Goal: Task Accomplishment & Management: Contribute content

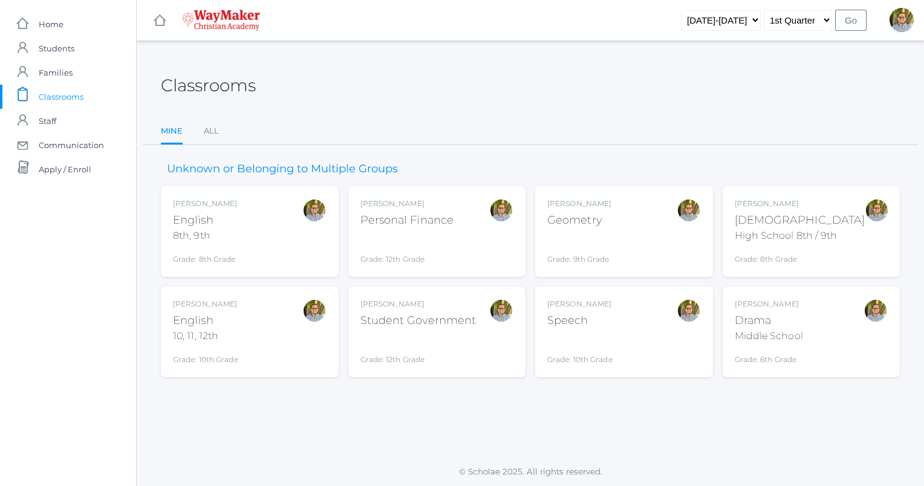
click at [628, 333] on div "[PERSON_NAME] Speech Grade: 10th Grade SPEECH" at bounding box center [625, 332] width 154 height 67
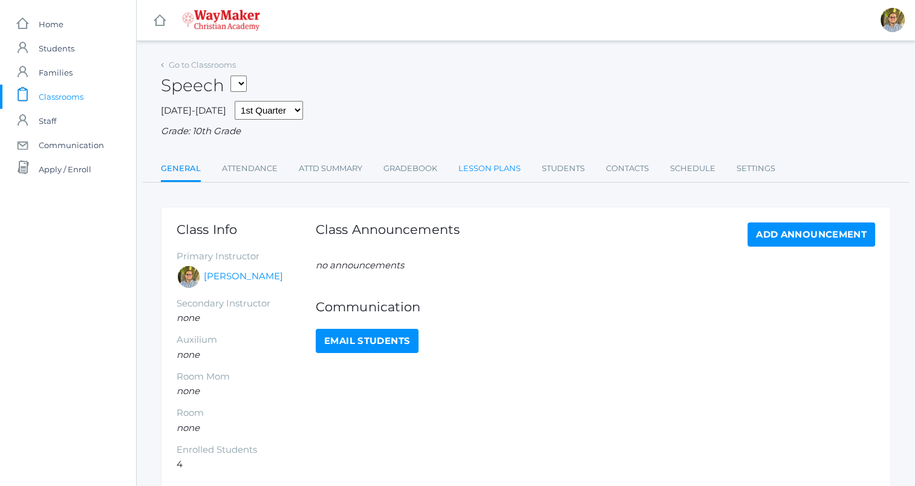
click at [480, 178] on link "Lesson Plans" at bounding box center [490, 169] width 62 height 24
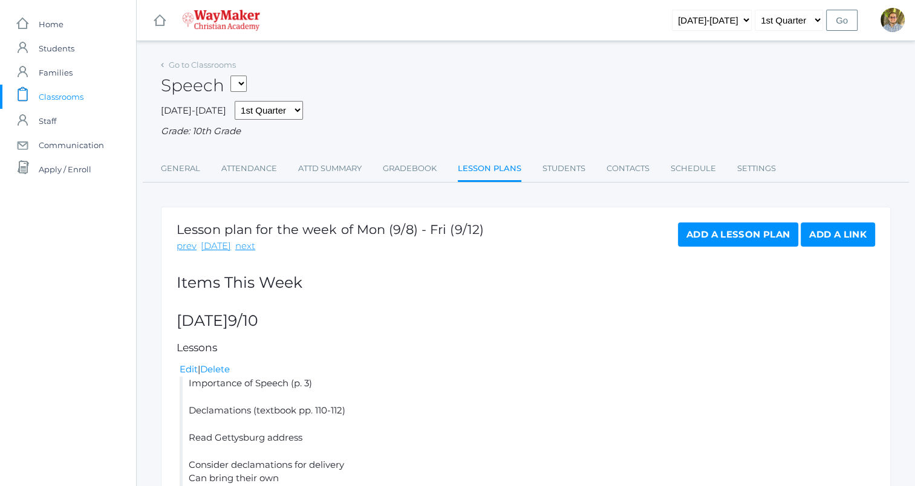
click at [83, 99] on span "Classrooms" at bounding box center [61, 97] width 45 height 24
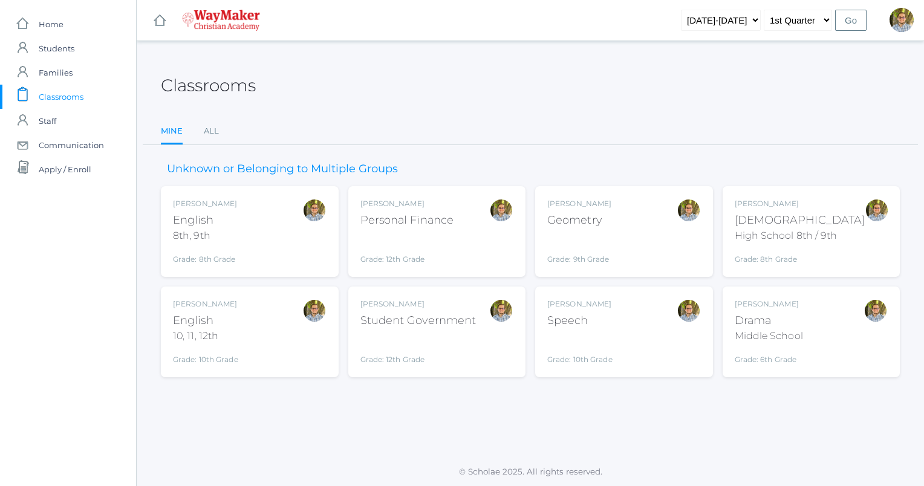
click at [283, 247] on div "Kylen Braileanu English 8th, 9th Grade: 8th Grade 08ENGLISH" at bounding box center [250, 231] width 154 height 67
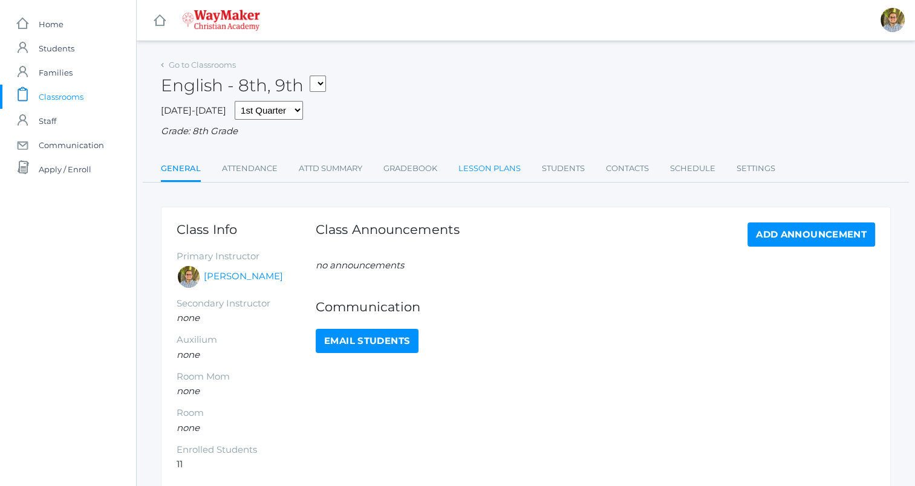
click at [469, 164] on link "Lesson Plans" at bounding box center [490, 169] width 62 height 24
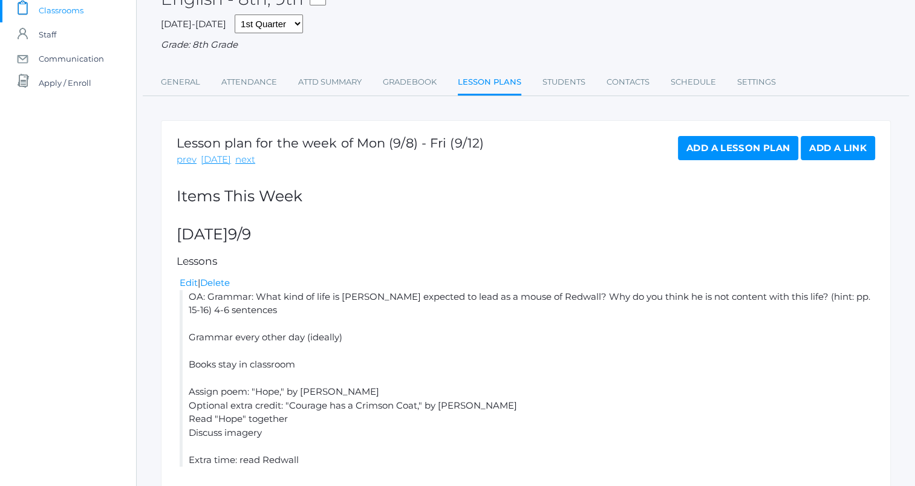
scroll to position [94, 0]
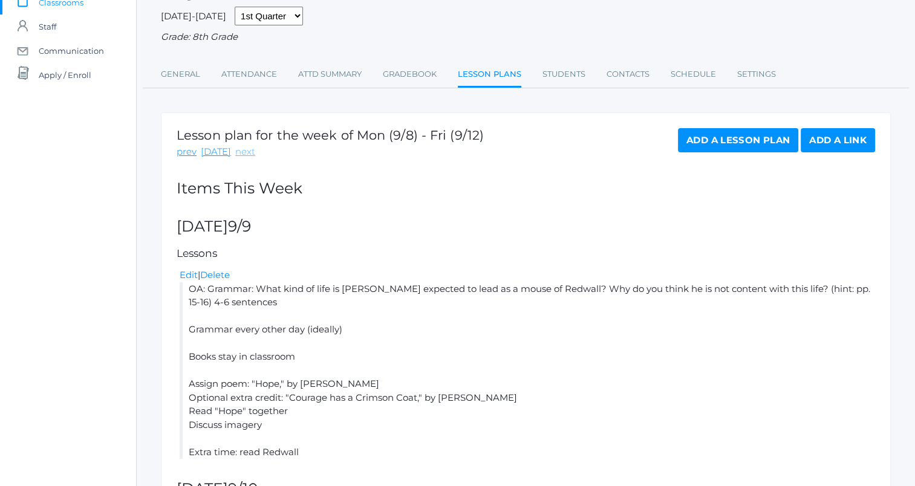
click at [246, 151] on link "next" at bounding box center [245, 152] width 20 height 14
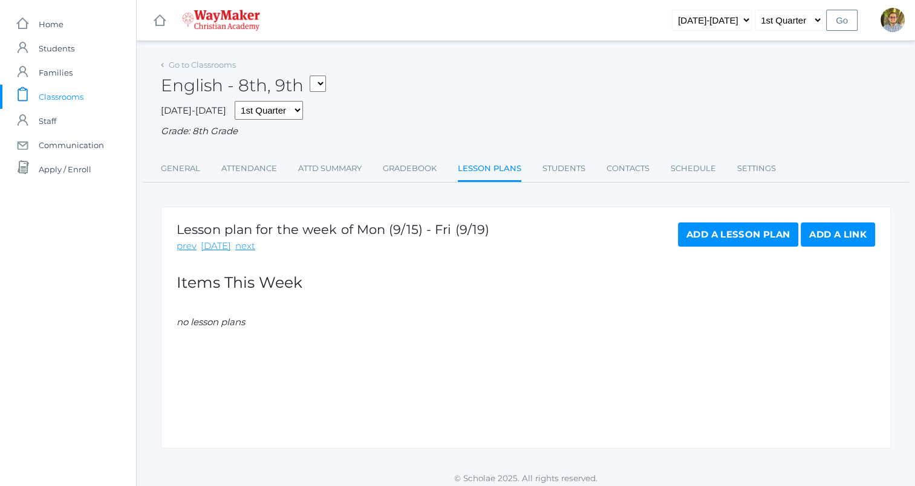
scroll to position [7, 0]
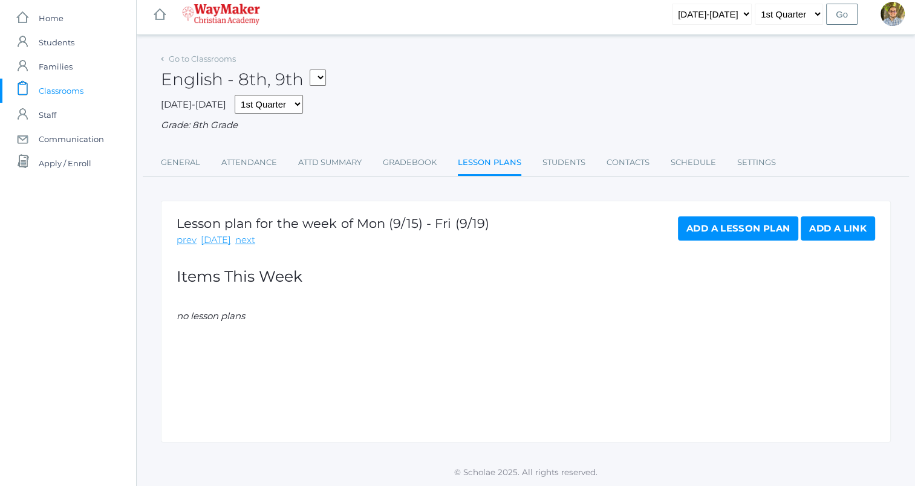
click at [741, 229] on link "Add a Lesson Plan" at bounding box center [738, 229] width 120 height 24
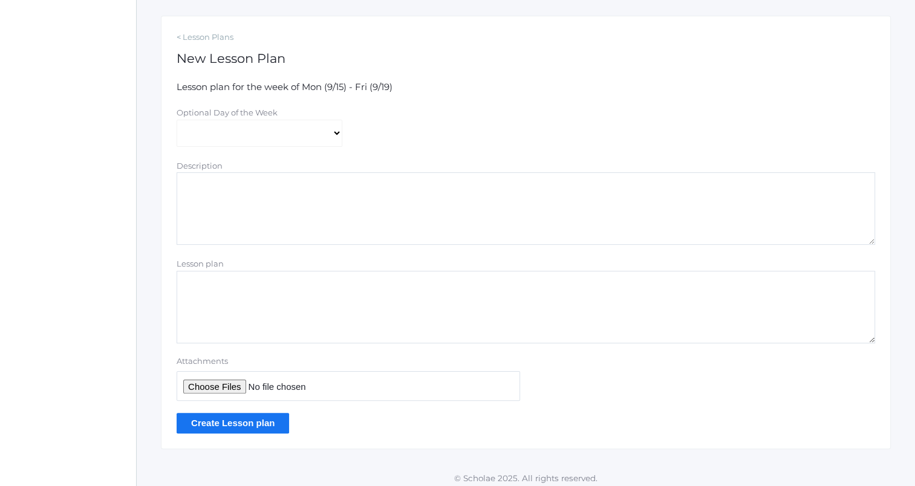
scroll to position [194, 0]
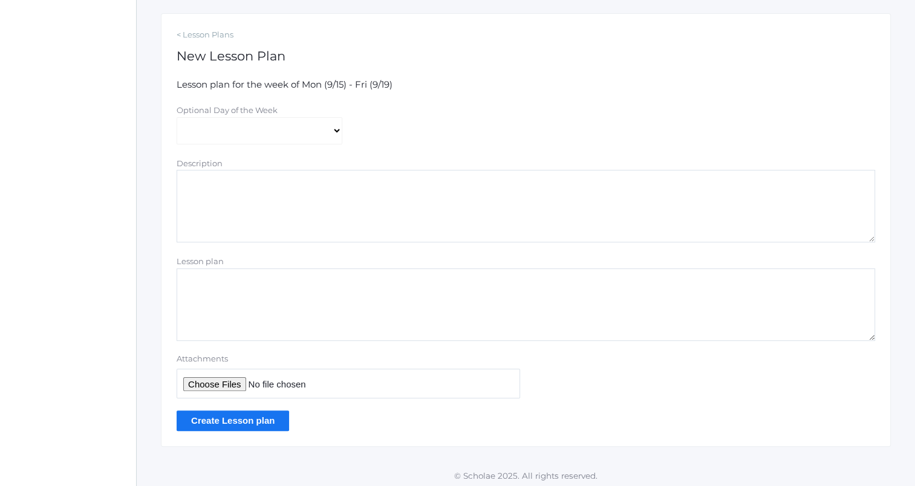
click at [415, 285] on textarea "Lesson plan" at bounding box center [526, 305] width 699 height 73
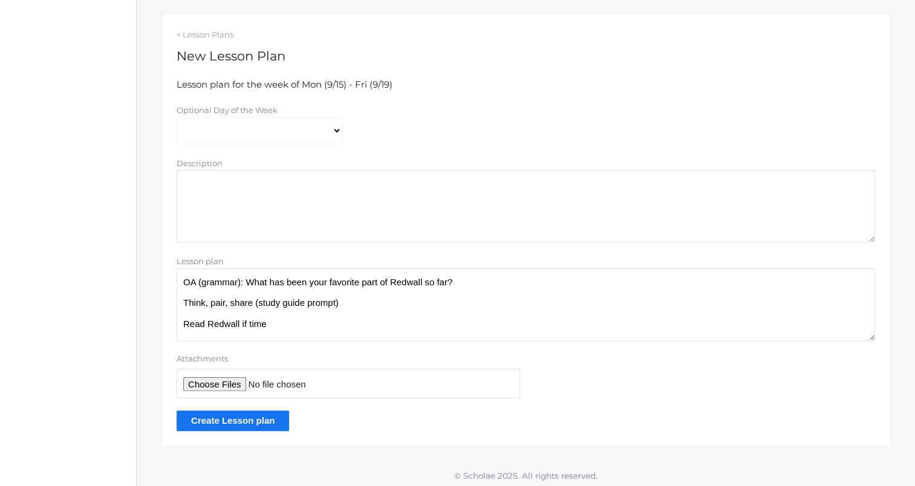
type textarea "OA (grammar): What has been your favorite part of Redwall so far? Think, pair, …"
click at [237, 419] on input "Create Lesson plan" at bounding box center [233, 421] width 113 height 20
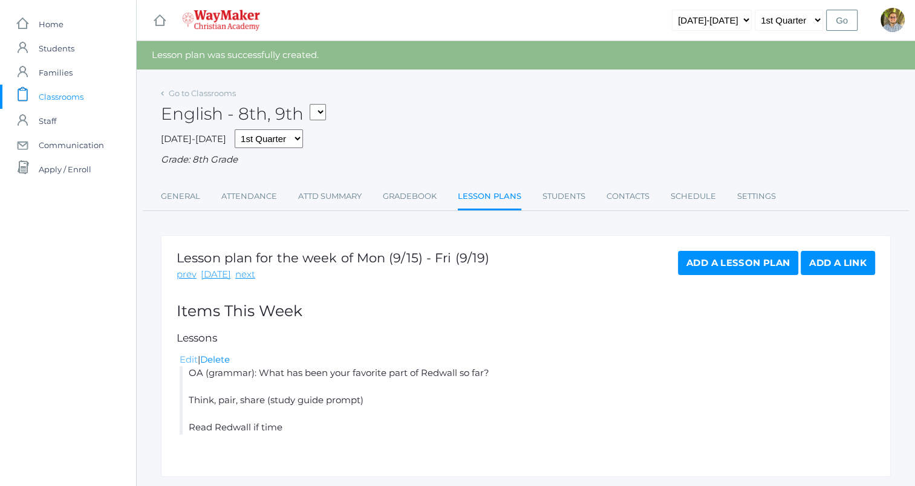
click at [186, 361] on link "Edit" at bounding box center [189, 359] width 18 height 11
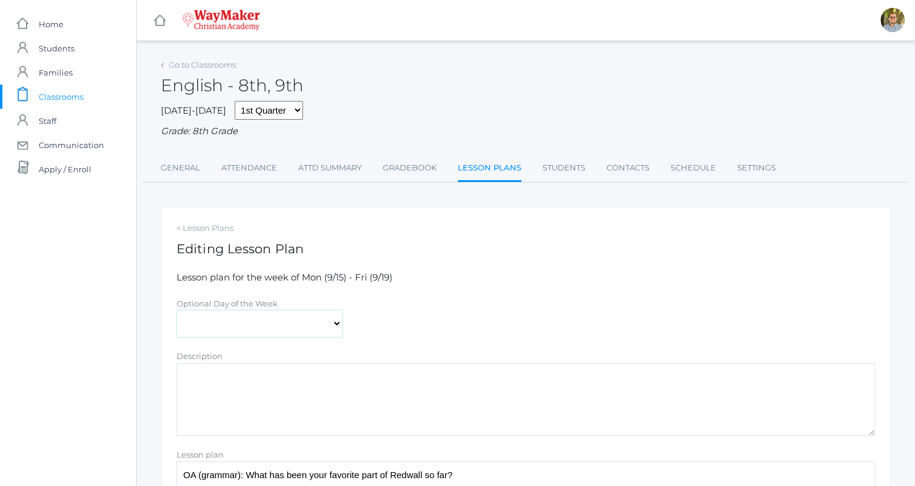
click at [253, 328] on select "Monday Tuesday Wednesday Thursday Friday" at bounding box center [260, 323] width 166 height 27
select select "[DATE]"
click at [177, 311] on select "[DATE] [DATE] [DATE] [DATE] [DATE]" at bounding box center [260, 323] width 166 height 27
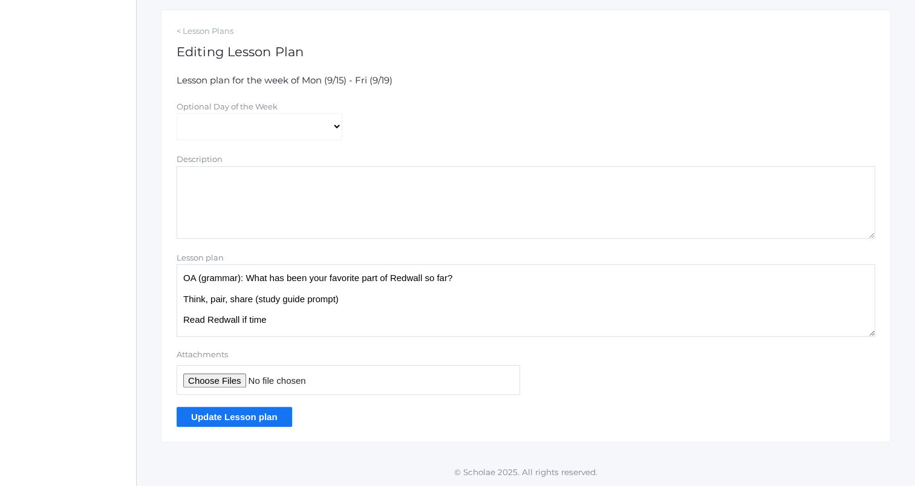
click at [237, 415] on input "Update Lesson plan" at bounding box center [235, 417] width 116 height 20
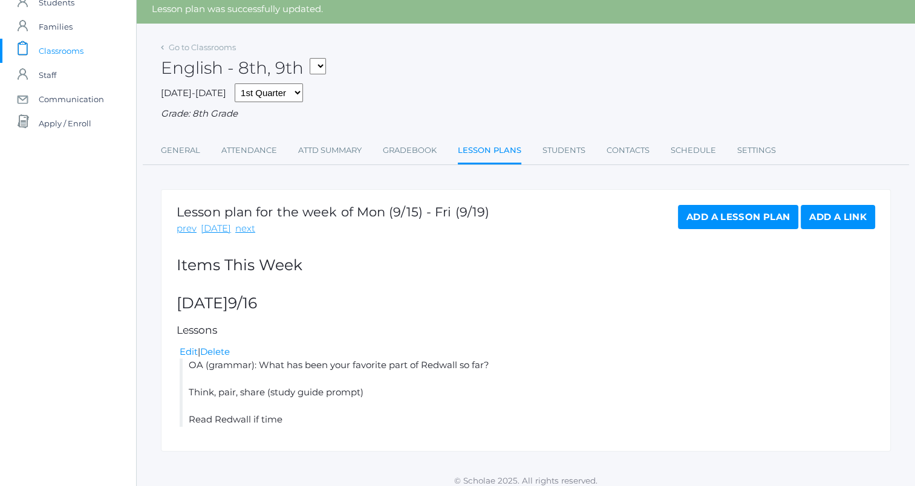
scroll to position [56, 0]
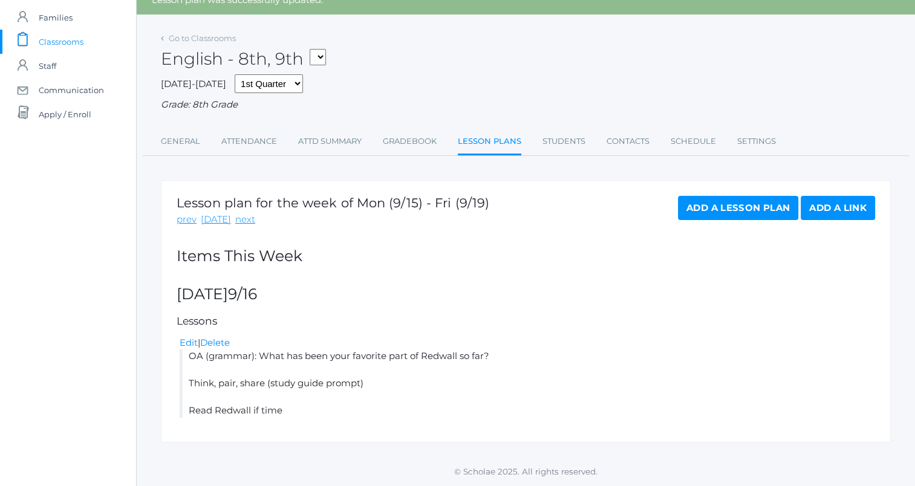
click at [712, 204] on link "Add a Lesson Plan" at bounding box center [738, 208] width 120 height 24
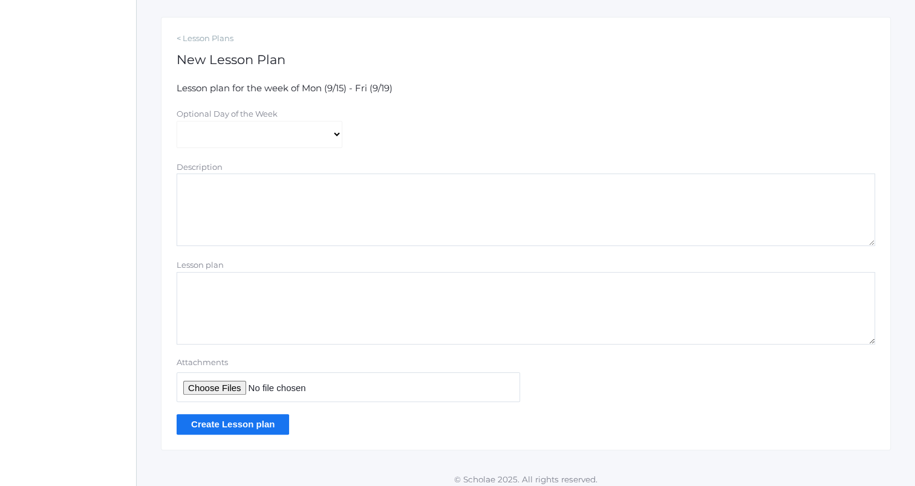
scroll to position [191, 0]
click at [318, 133] on select "[DATE] [DATE] [DATE] [DATE] [DATE]" at bounding box center [260, 133] width 166 height 27
select select "[DATE]"
click at [177, 120] on select "[DATE] [DATE] [DATE] [DATE] [DATE]" at bounding box center [260, 133] width 166 height 27
click at [349, 315] on textarea "Lesson plan" at bounding box center [526, 308] width 699 height 73
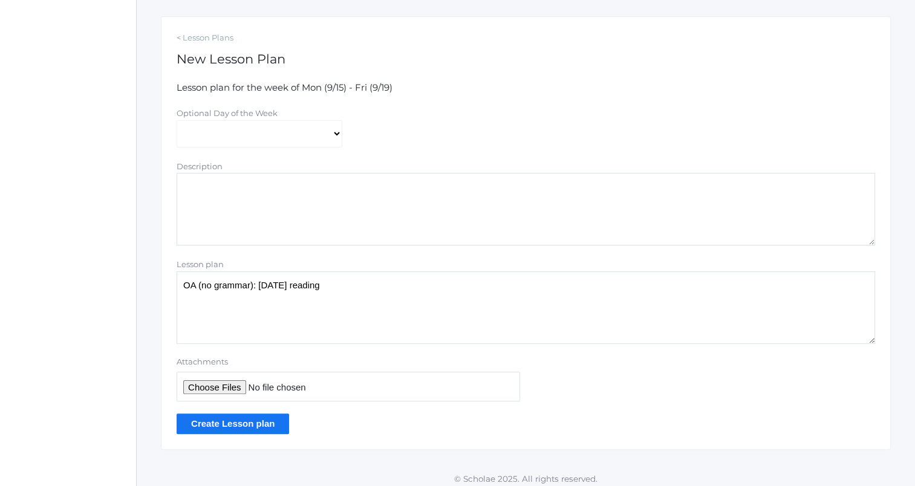
click at [445, 339] on textarea "OA (no grammar): [DATE] reading" at bounding box center [526, 308] width 699 height 73
type textarea "OA (no grammar): yesterday's reading Read Redwall ? Group Bible parallel ?"
click at [275, 421] on input "Create Lesson plan" at bounding box center [233, 424] width 113 height 20
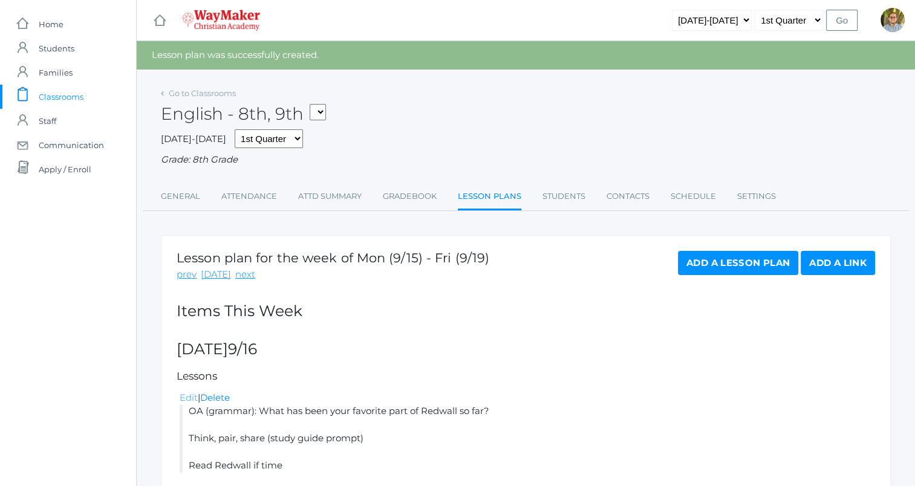
click at [190, 397] on link "Edit" at bounding box center [189, 397] width 18 height 11
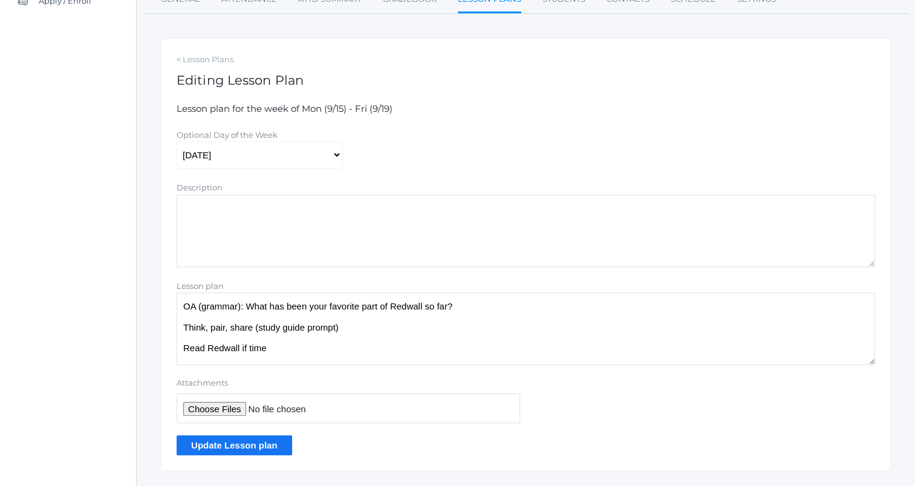
scroll to position [197, 0]
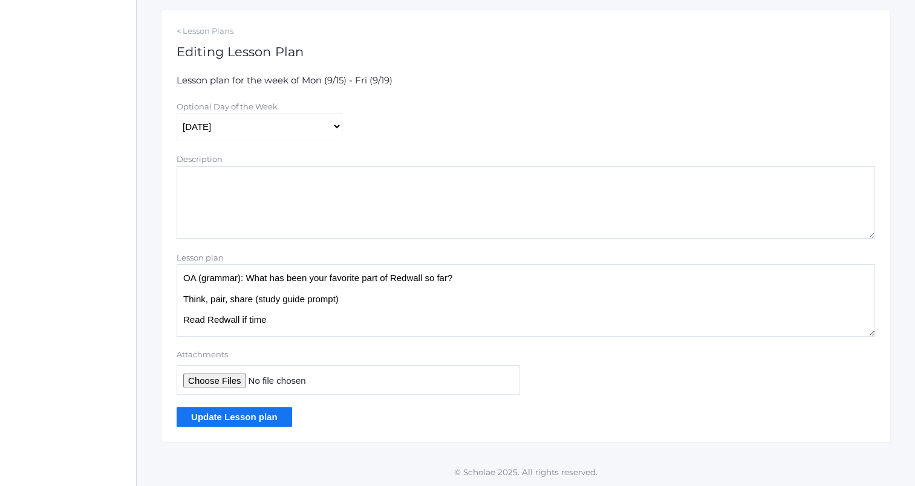
click at [185, 295] on textarea "OA (grammar): What has been your favorite part of Redwall so far? Think, pair, …" at bounding box center [526, 300] width 699 height 73
click at [491, 282] on textarea "OA (grammar): What has been your favorite part of Redwall so far? Think, pair, …" at bounding box center [526, 300] width 699 height 73
type textarea "OA (grammar): What has been your favorite part of Redwall so far? Why? ? Think,…"
click at [264, 414] on input "Update Lesson plan" at bounding box center [235, 417] width 116 height 20
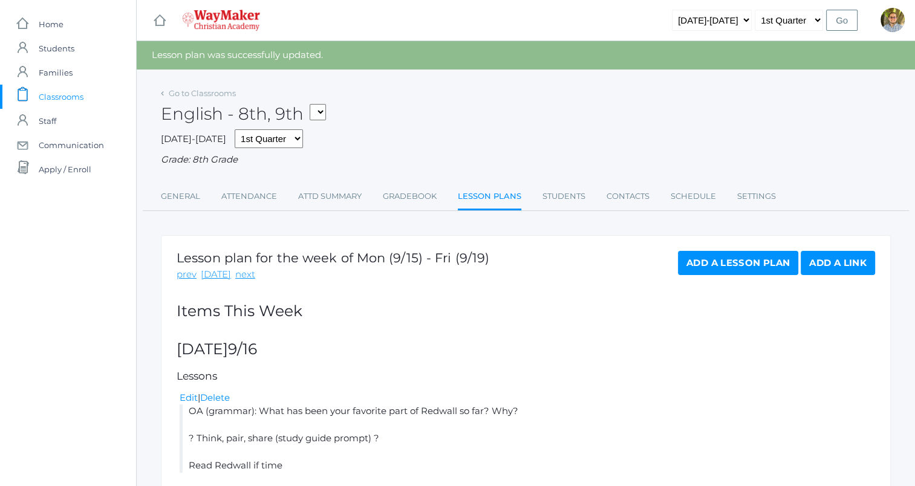
scroll to position [208, 0]
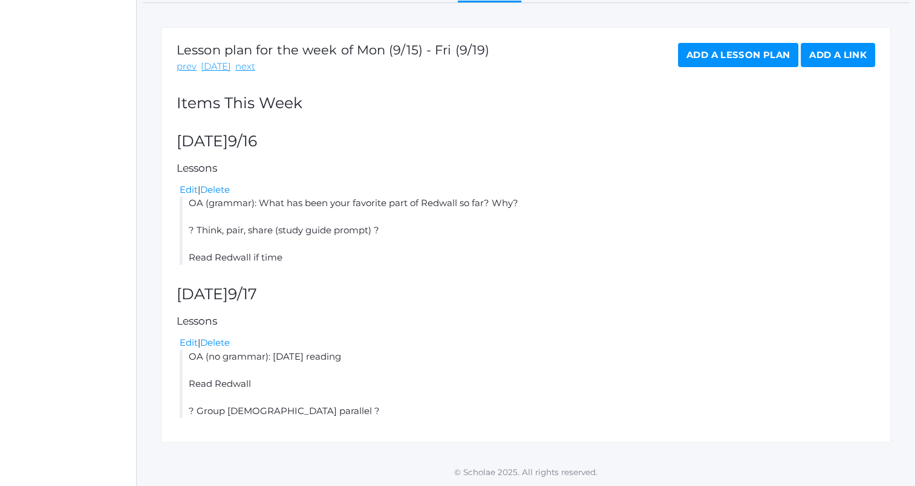
click at [716, 58] on link "Add a Lesson Plan" at bounding box center [738, 55] width 120 height 24
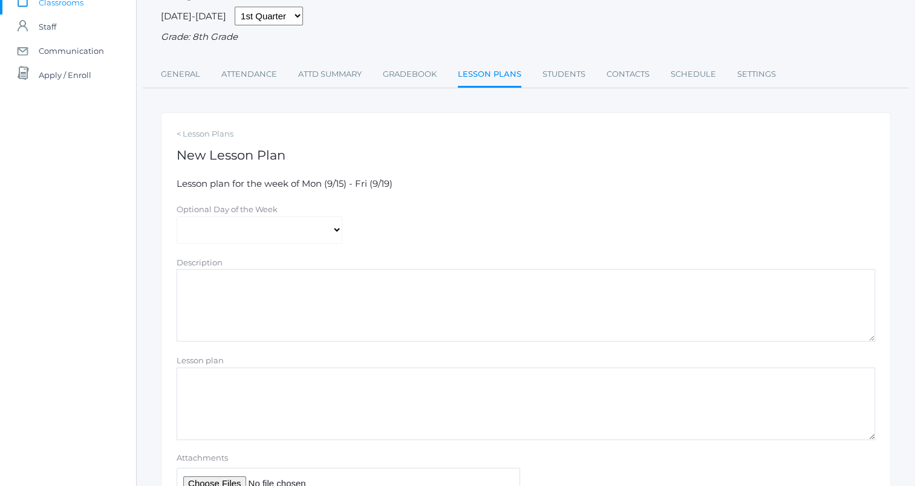
scroll to position [101, 0]
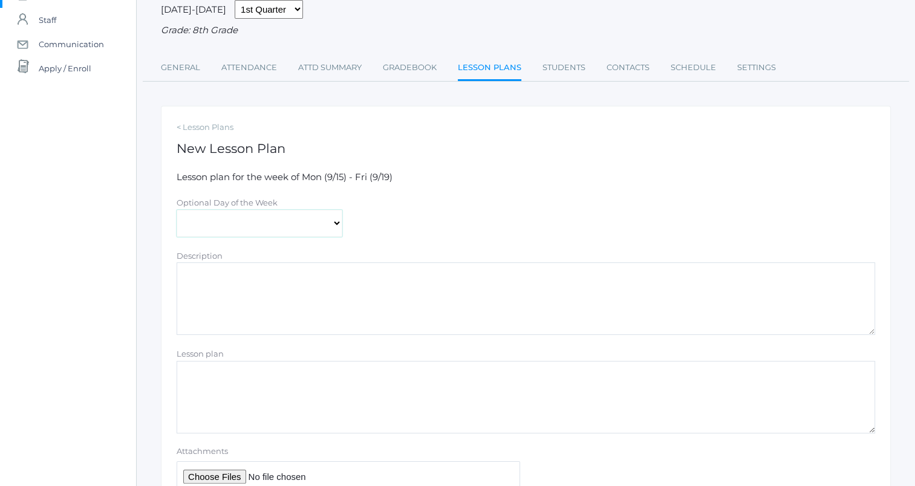
click at [284, 224] on select "[DATE] [DATE] [DATE] [DATE] [DATE]" at bounding box center [260, 223] width 166 height 27
select select "2025-09-18"
click at [177, 210] on select "[DATE] [DATE] [DATE] [DATE] [DATE]" at bounding box center [260, 223] width 166 height 27
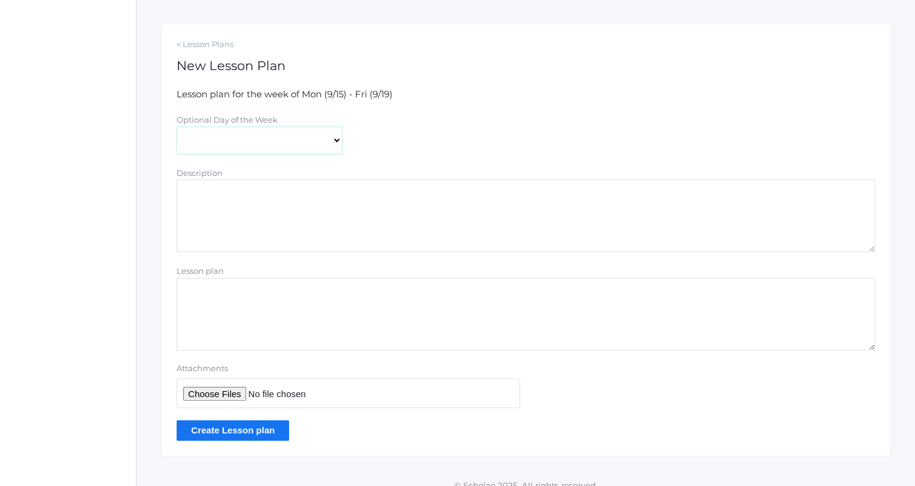
scroll to position [197, 0]
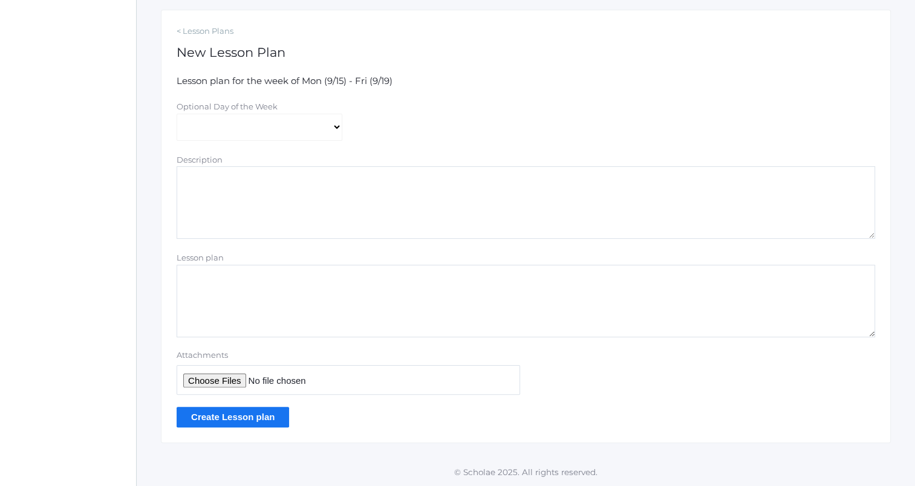
click at [287, 298] on textarea "Lesson plan" at bounding box center [526, 301] width 699 height 73
type textarea "o"
type textarea "OA (grammar): yesterday's reading ? Poem or short story ? Redwall if time"
click at [240, 416] on input "Create Lesson plan" at bounding box center [233, 417] width 113 height 20
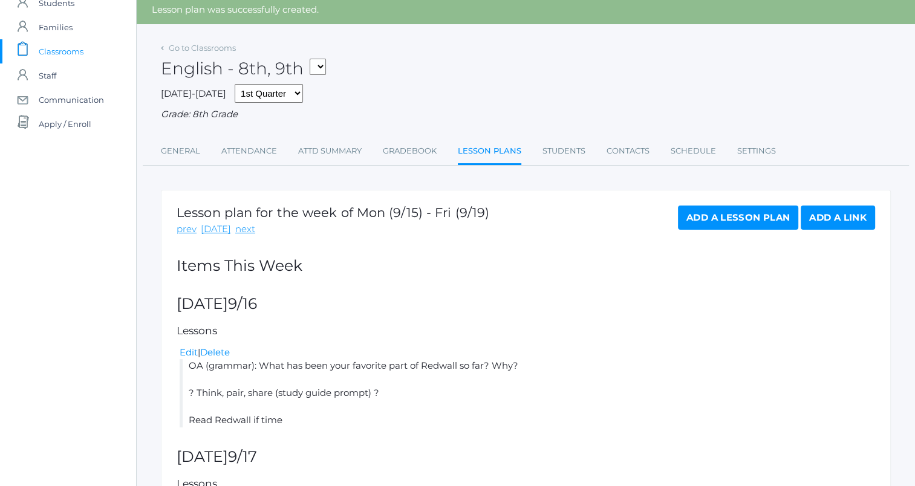
scroll to position [44, 0]
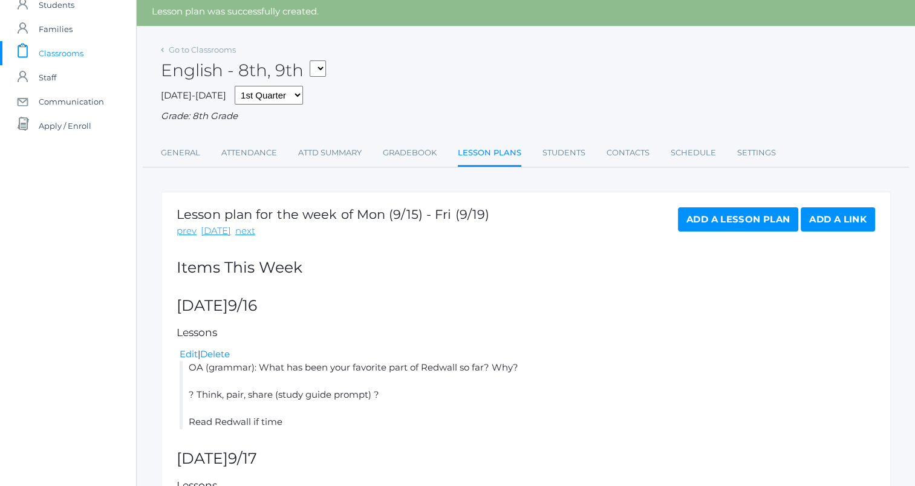
click at [685, 218] on link "Add a Lesson Plan" at bounding box center [738, 220] width 120 height 24
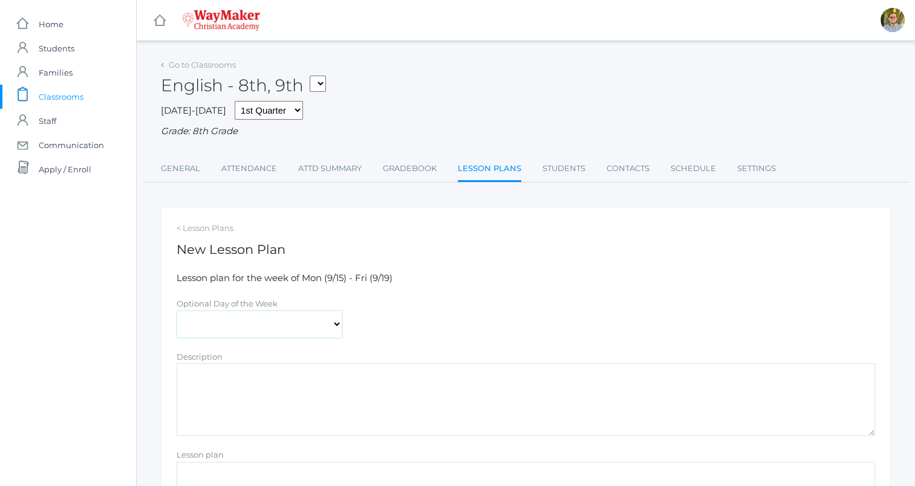
click at [280, 321] on select "[DATE] [DATE] [DATE] [DATE] [DATE]" at bounding box center [260, 324] width 166 height 27
select select "[DATE]"
click at [177, 311] on select "[DATE] [DATE] [DATE] [DATE] [DATE]" at bounding box center [260, 324] width 166 height 27
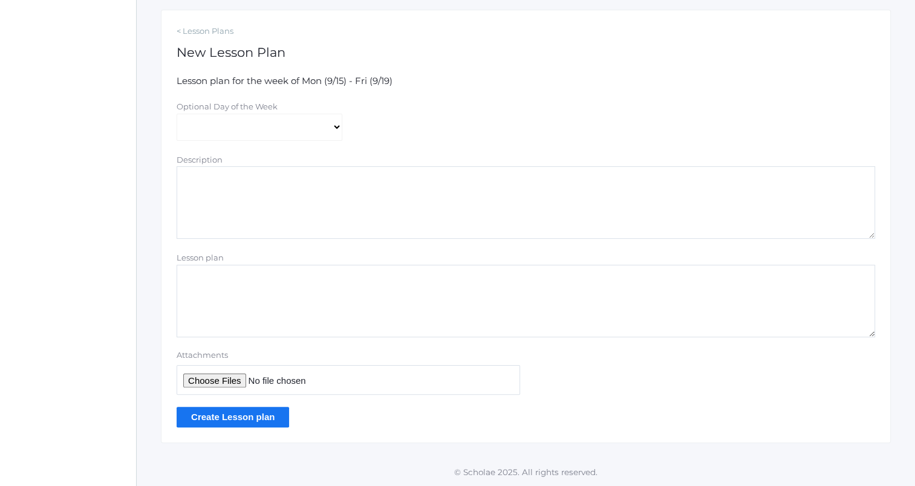
click at [451, 307] on textarea "Lesson plan" at bounding box center [526, 301] width 699 height 73
type textarea "OA (no grammar): yesterday's reading Read Redwall"
click at [271, 414] on input "Create Lesson plan" at bounding box center [233, 417] width 113 height 20
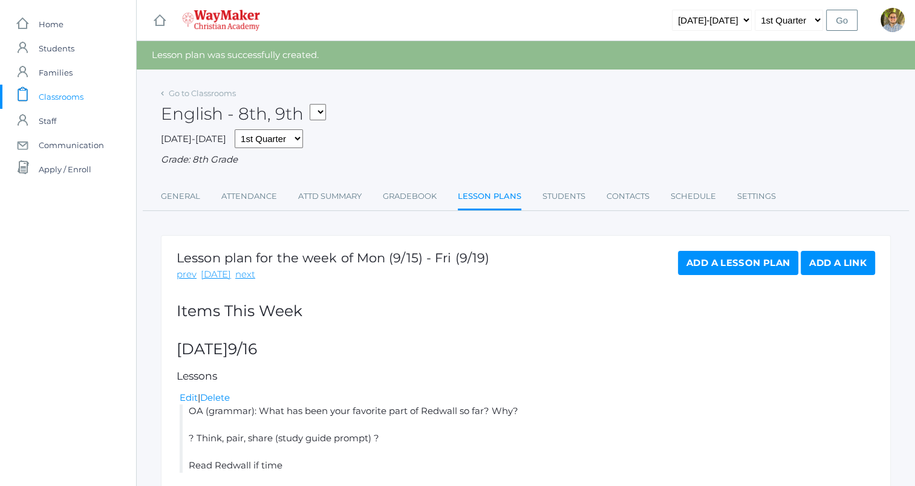
click at [67, 97] on span "Classrooms" at bounding box center [61, 97] width 45 height 24
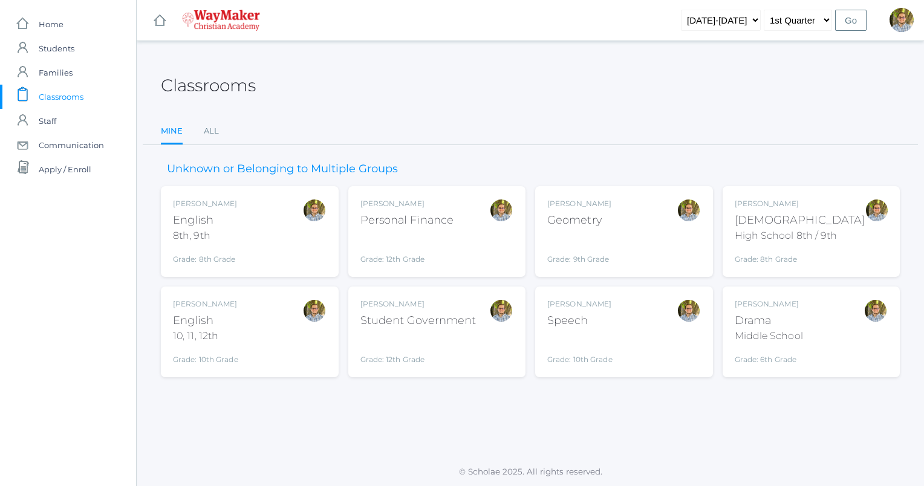
click at [280, 221] on div "[PERSON_NAME] [DEMOGRAPHIC_DATA] 8th, 9th Grade: 8th Grade 08ENGLISH" at bounding box center [250, 231] width 154 height 67
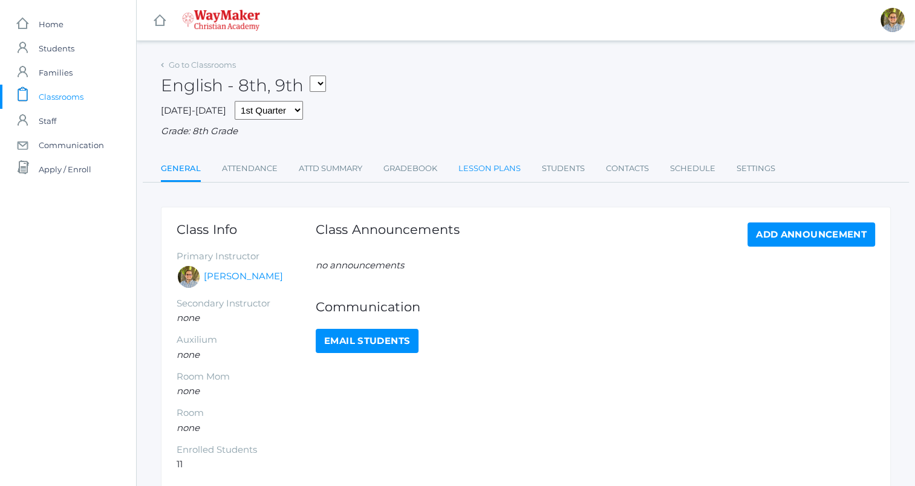
click at [507, 168] on link "Lesson Plans" at bounding box center [490, 169] width 62 height 24
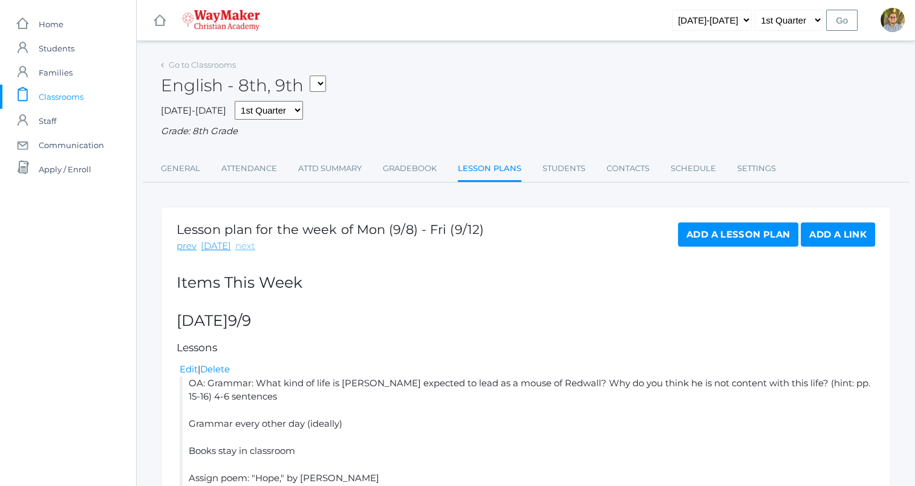
click at [244, 244] on link "next" at bounding box center [245, 247] width 20 height 14
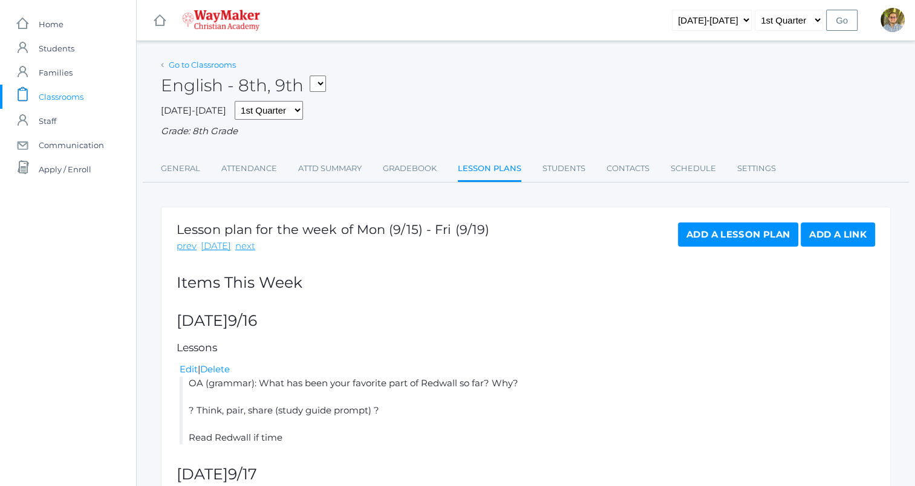
click at [200, 64] on link "Go to Classrooms" at bounding box center [202, 65] width 67 height 10
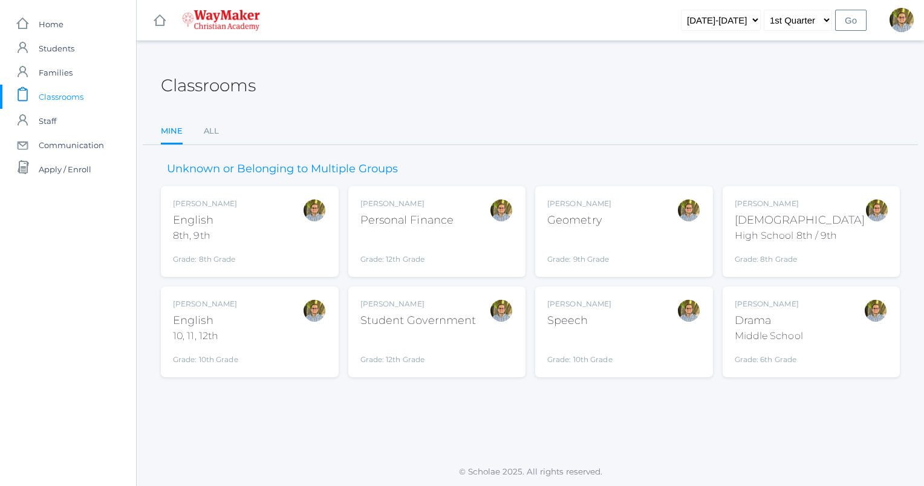
click at [295, 316] on div "Kylen Braileanu English 10, 11, 12th Grade: 10th Grade HSENGLISH" at bounding box center [250, 332] width 154 height 67
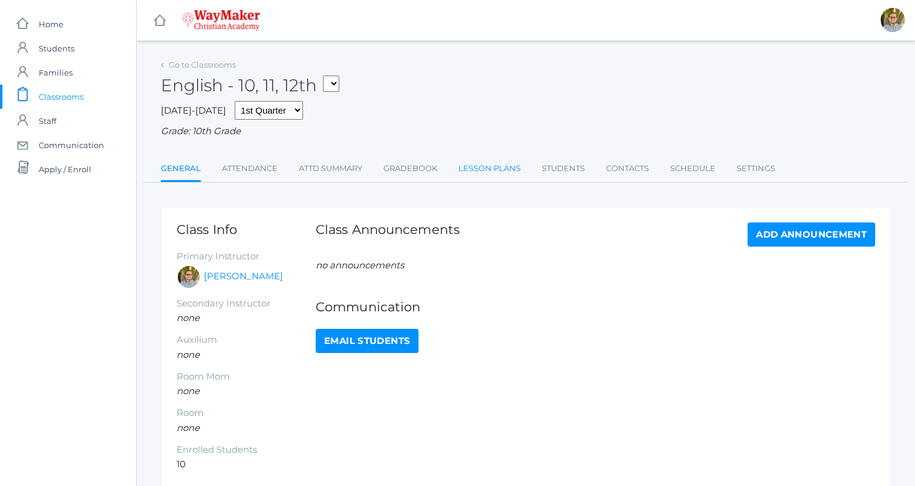
click at [499, 169] on link "Lesson Plans" at bounding box center [490, 169] width 62 height 24
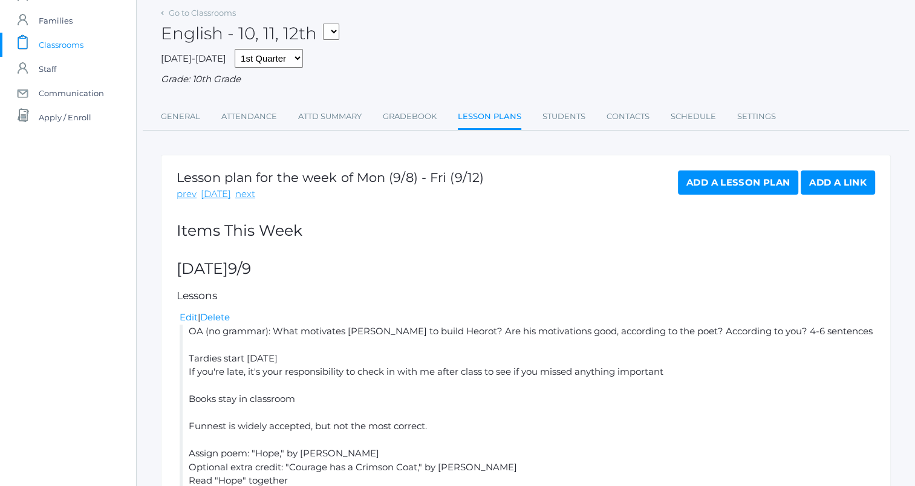
scroll to position [22, 0]
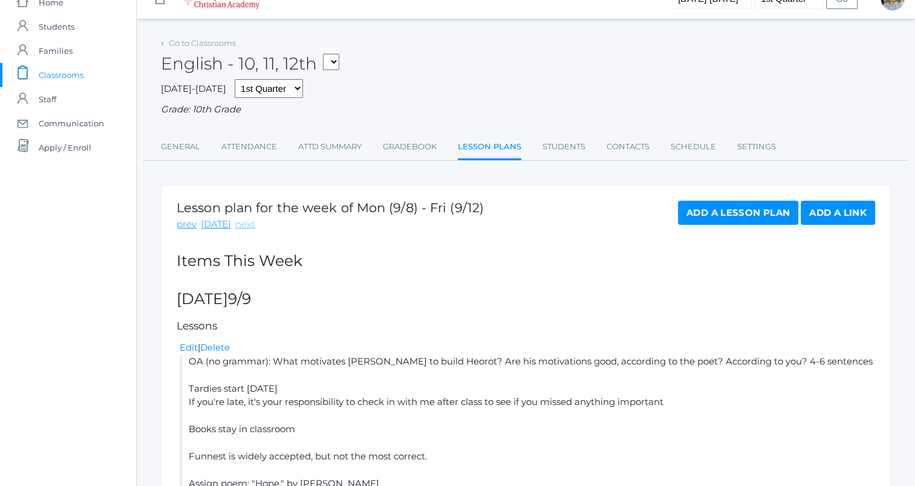
click at [246, 226] on link "next" at bounding box center [245, 225] width 20 height 14
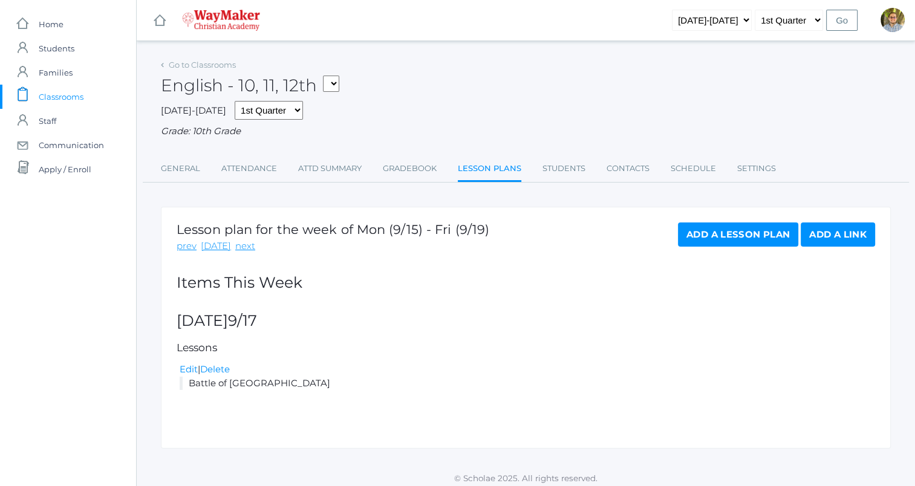
click at [714, 230] on link "Add a Lesson Plan" at bounding box center [738, 235] width 120 height 24
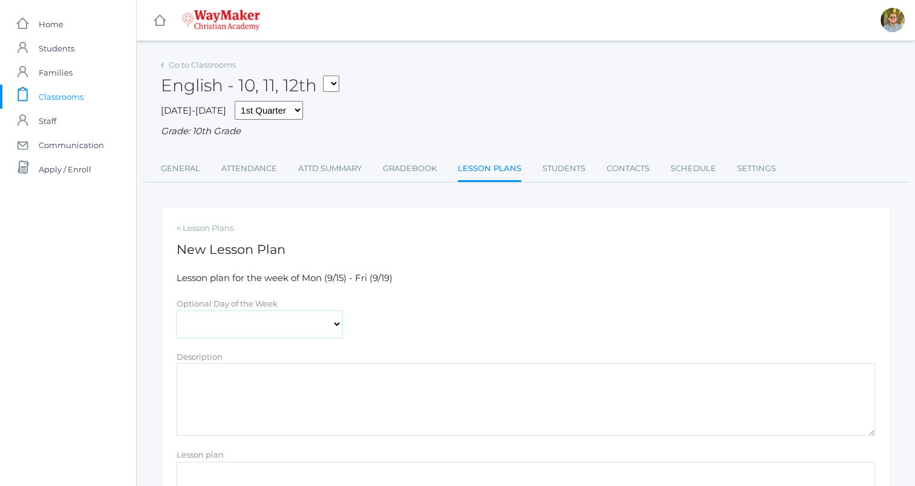
click at [301, 335] on select "[DATE] [DATE] [DATE] [DATE] [DATE]" at bounding box center [260, 324] width 166 height 27
select select "[DATE]"
click at [177, 311] on select "[DATE] [DATE] [DATE] [DATE] [DATE]" at bounding box center [260, 324] width 166 height 27
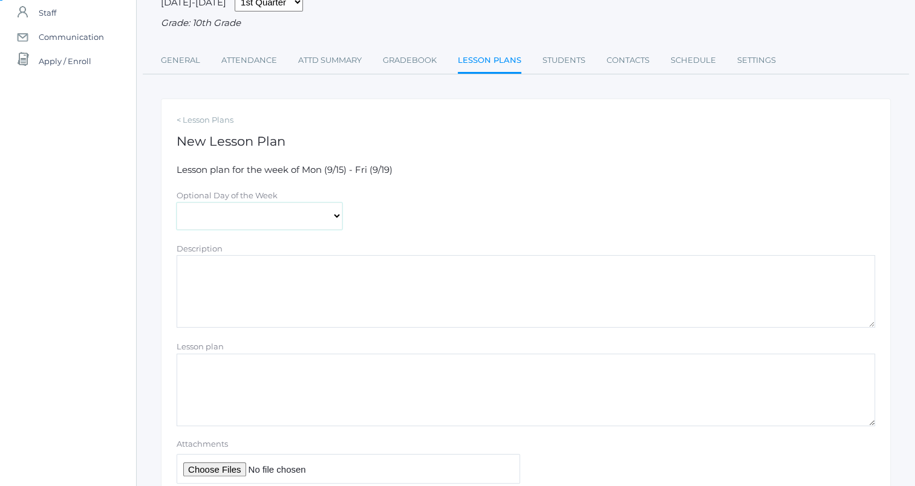
scroll to position [122, 0]
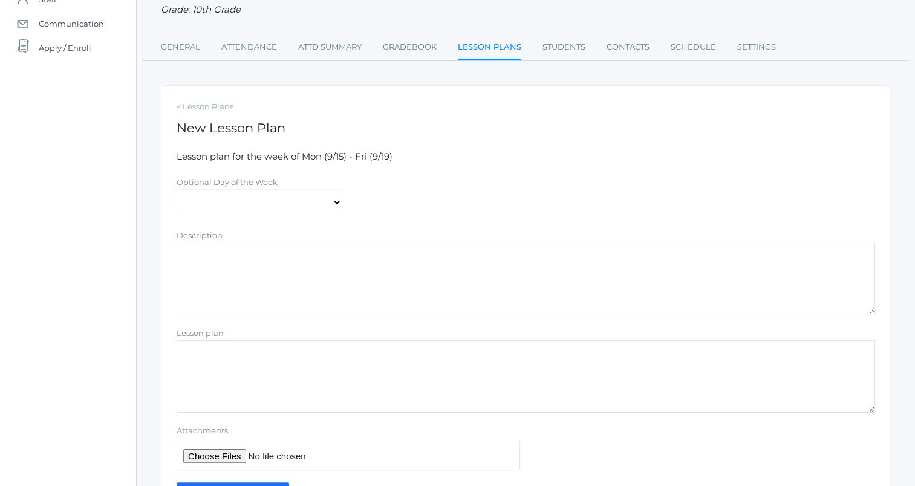
click at [298, 385] on textarea "Lesson plan" at bounding box center [526, 377] width 699 height 73
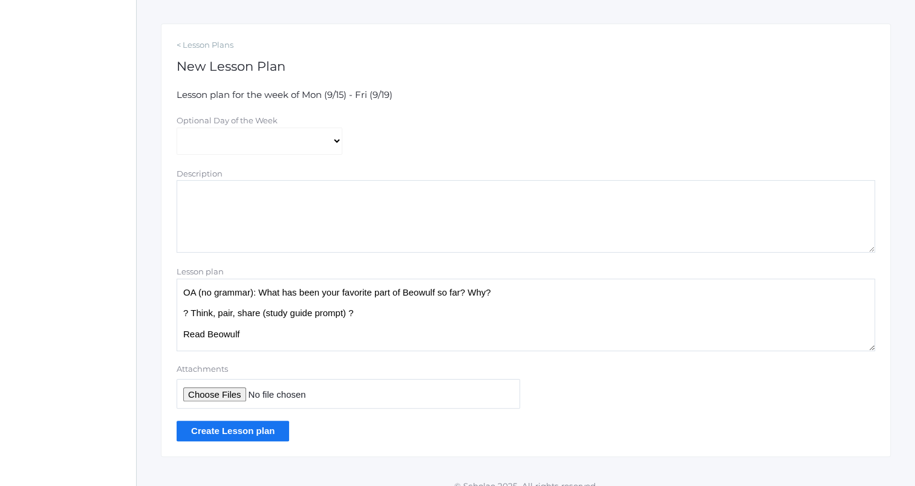
scroll to position [197, 0]
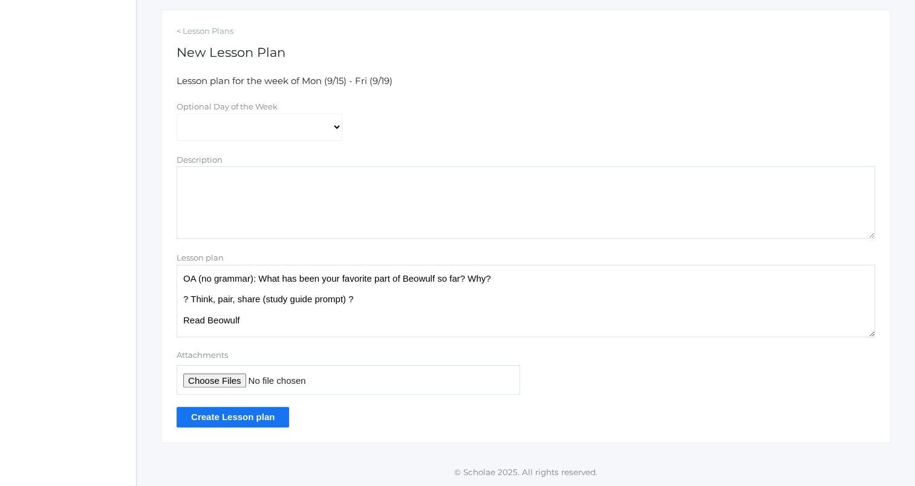
type textarea "OA (no grammar): What has been your favorite part of Beowulf so far? Why? ? Thi…"
click at [242, 418] on input "Create Lesson plan" at bounding box center [233, 417] width 113 height 20
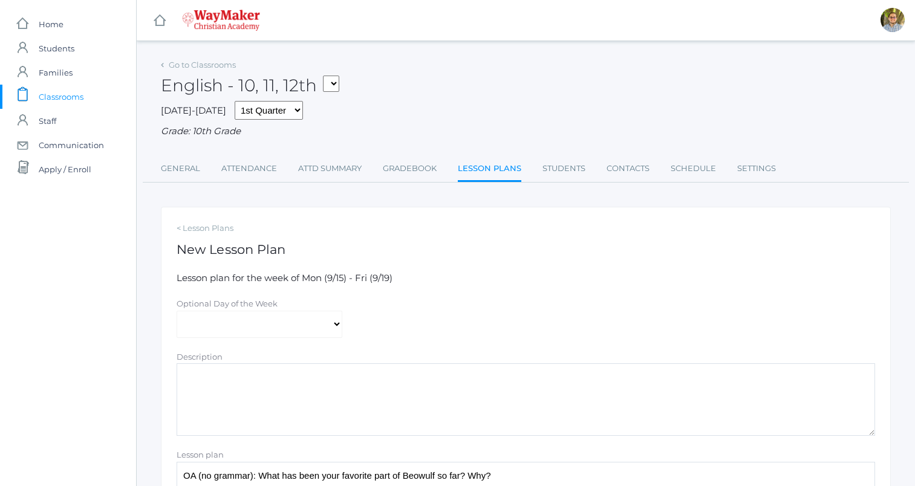
select select "[DATE]"
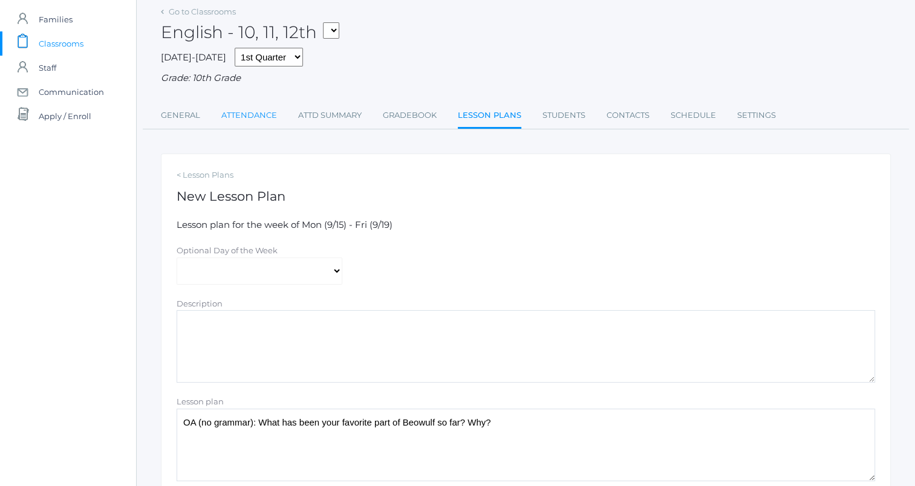
scroll to position [50, 0]
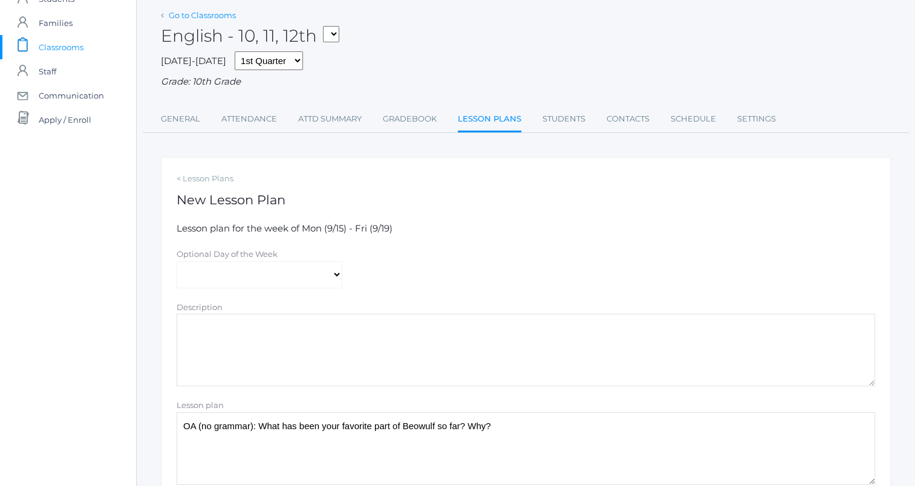
click at [192, 17] on link "Go to Classrooms" at bounding box center [202, 15] width 67 height 10
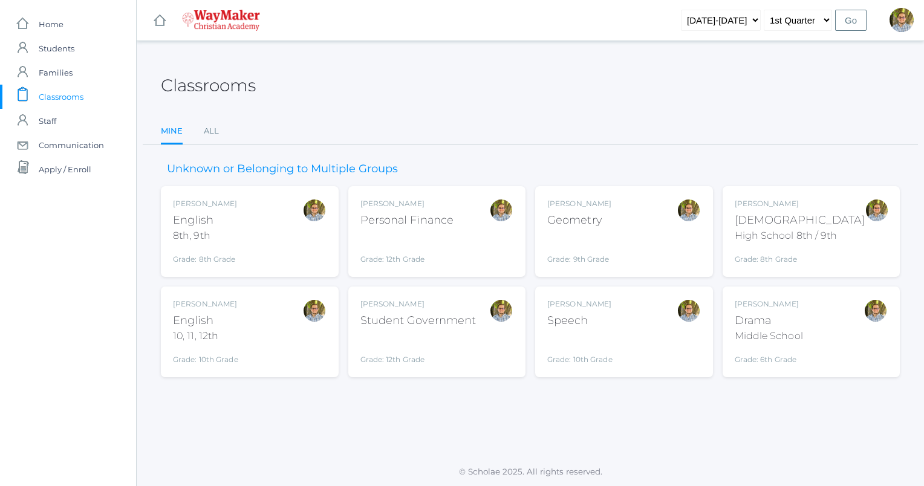
click at [256, 249] on div "Kylen Braileanu English 8th, 9th Grade: 8th Grade 08ENGLISH" at bounding box center [250, 231] width 154 height 67
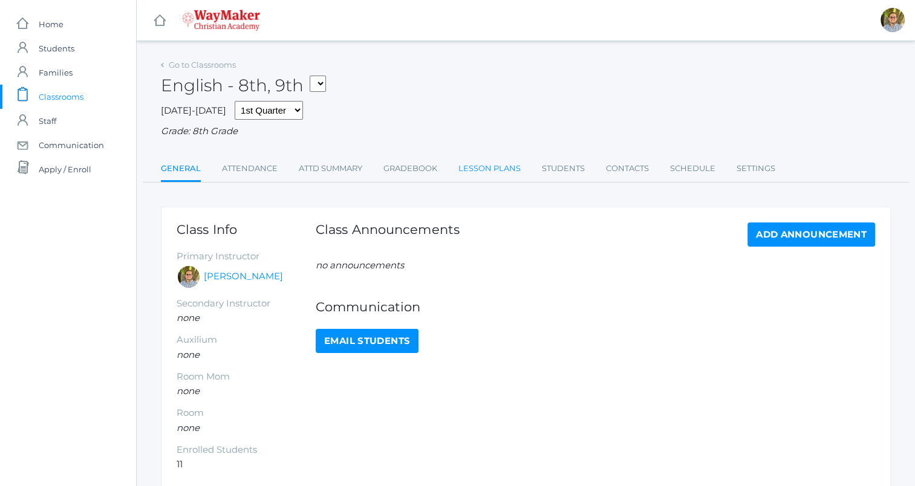
click at [509, 166] on link "Lesson Plans" at bounding box center [490, 169] width 62 height 24
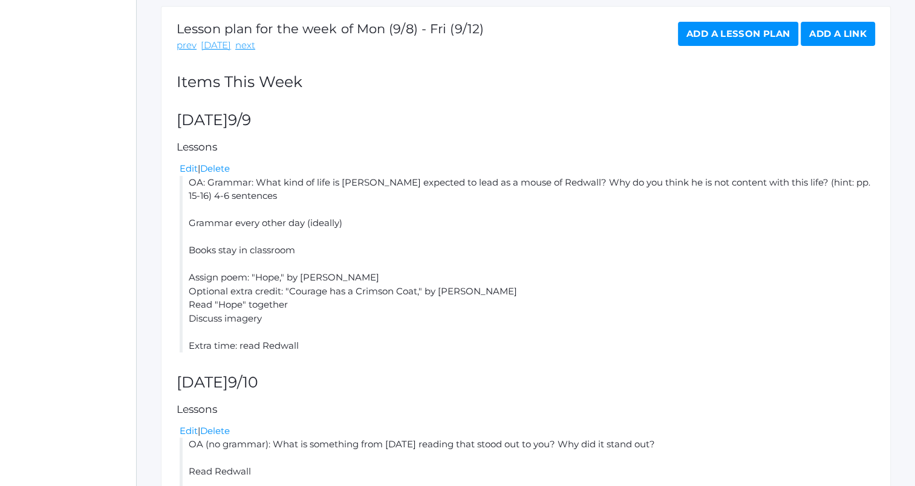
scroll to position [201, 0]
click at [244, 39] on link "next" at bounding box center [245, 45] width 20 height 14
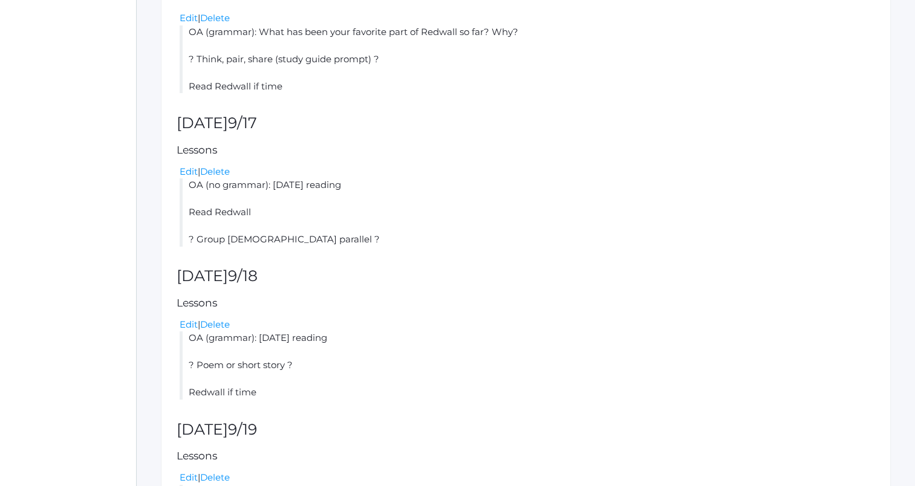
scroll to position [460, 0]
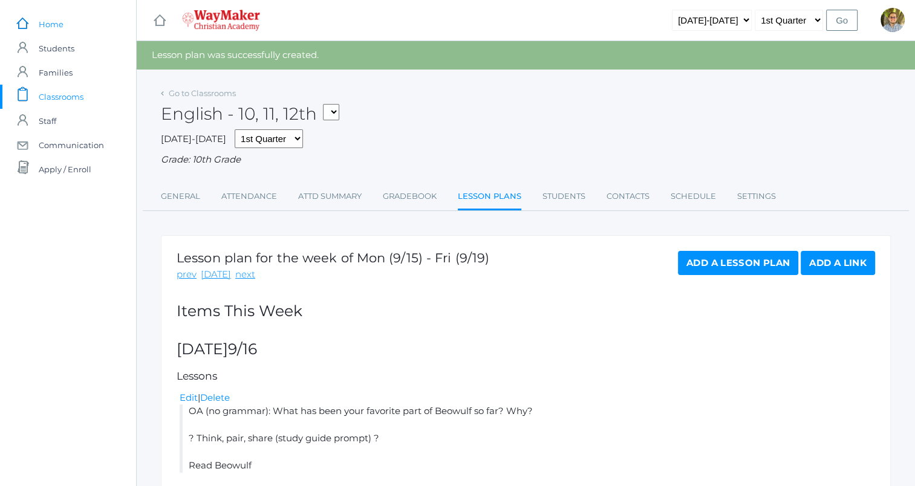
click at [46, 27] on span "Home" at bounding box center [51, 24] width 25 height 24
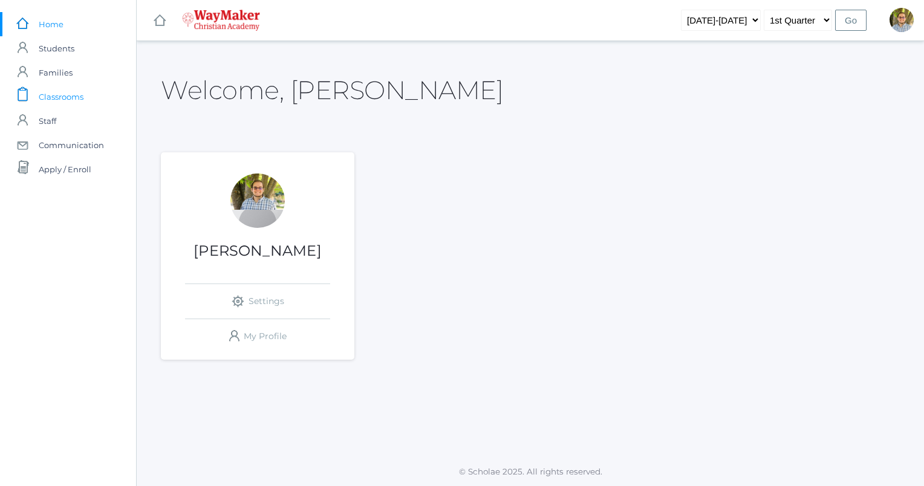
click at [74, 94] on span "Classrooms" at bounding box center [61, 97] width 45 height 24
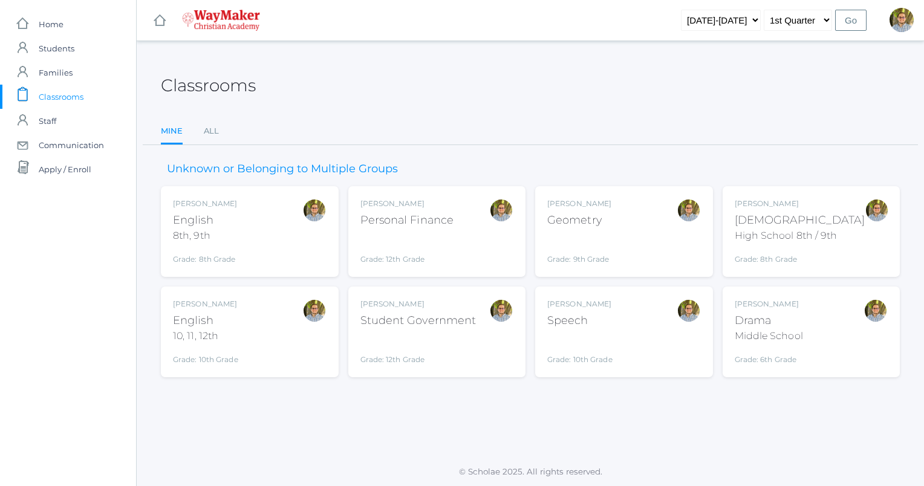
click at [256, 323] on div "[PERSON_NAME] English 10, 11, 12th Grade: 10th Grade HSENGLISH" at bounding box center [250, 332] width 154 height 67
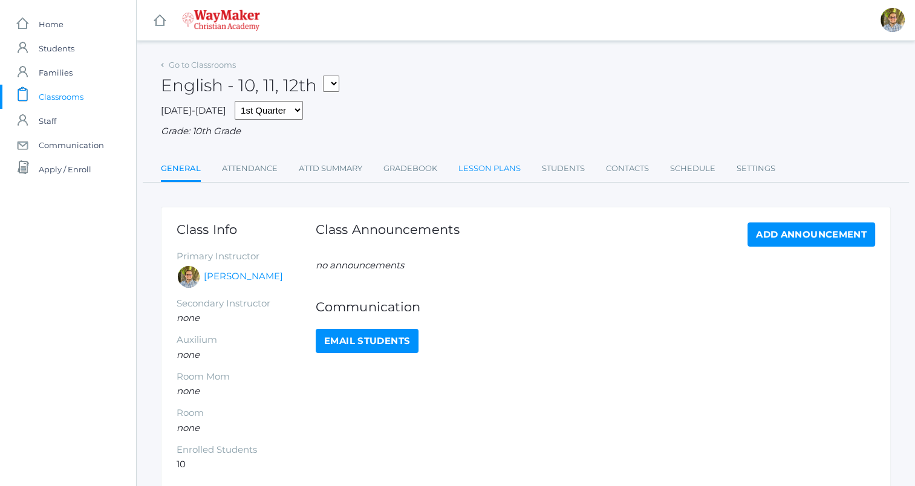
click at [480, 160] on link "Lesson Plans" at bounding box center [490, 169] width 62 height 24
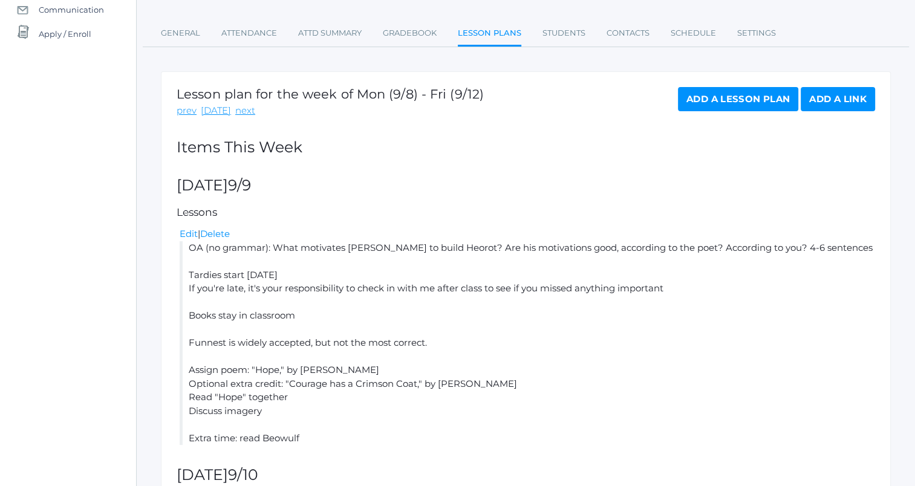
scroll to position [116, 0]
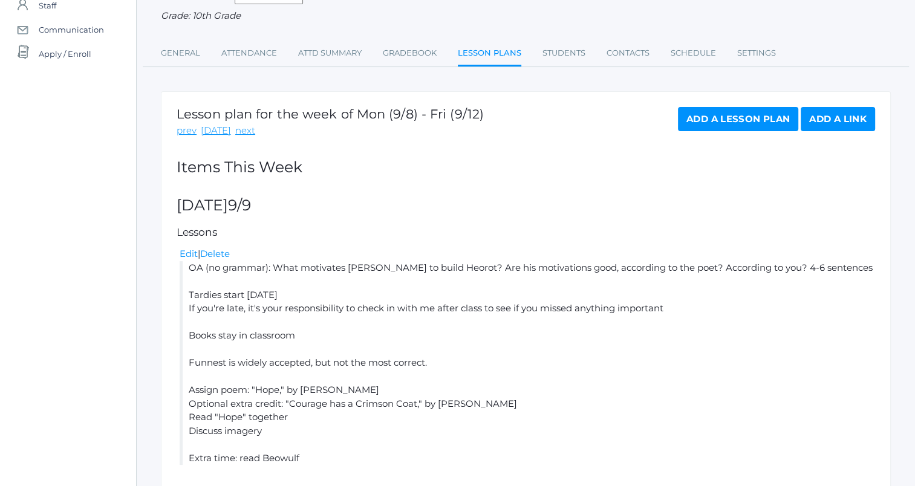
click at [241, 120] on h1 "Lesson plan for the week of Mon (9/8) - Fri (9/12)" at bounding box center [330, 114] width 307 height 14
click at [240, 126] on link "next" at bounding box center [245, 131] width 20 height 14
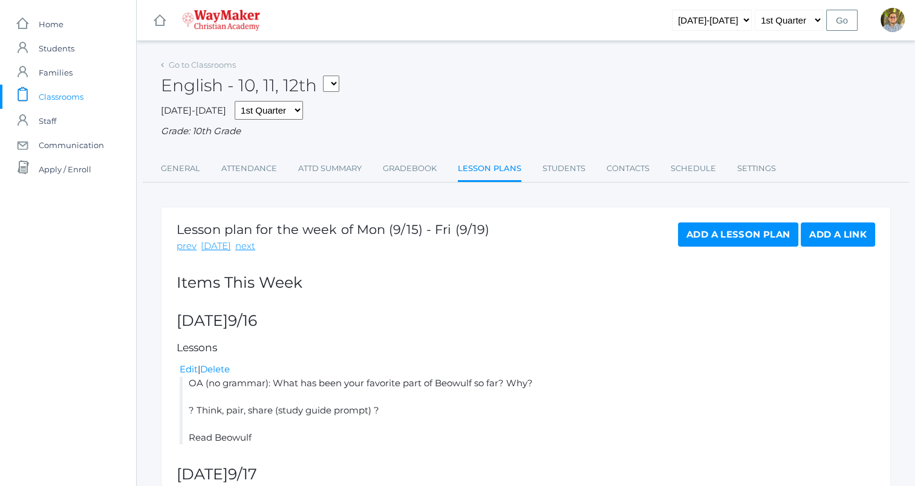
scroll to position [126, 0]
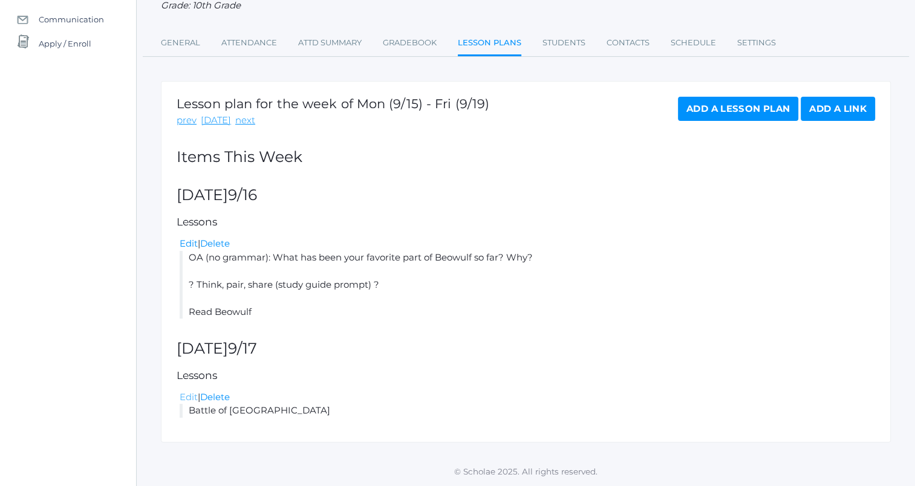
click at [185, 397] on link "Edit" at bounding box center [189, 396] width 18 height 11
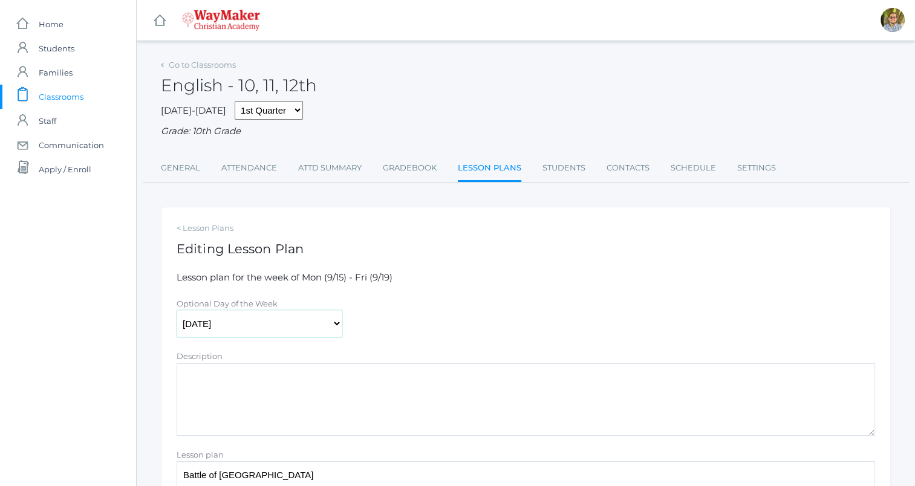
click at [286, 327] on select "[DATE] [DATE] [DATE] [DATE] [DATE]" at bounding box center [260, 323] width 166 height 27
select select "[DATE]"
click at [177, 311] on select "[DATE] [DATE] [DATE] [DATE] [DATE]" at bounding box center [260, 323] width 166 height 27
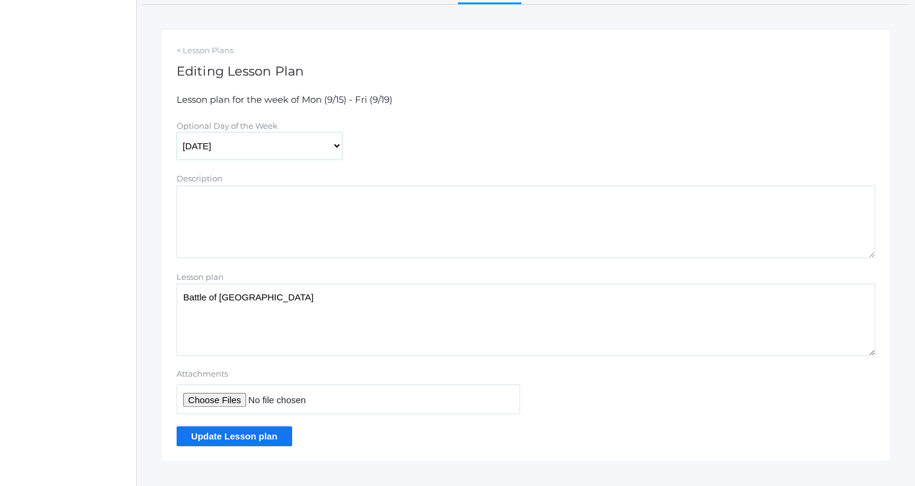
scroll to position [189, 0]
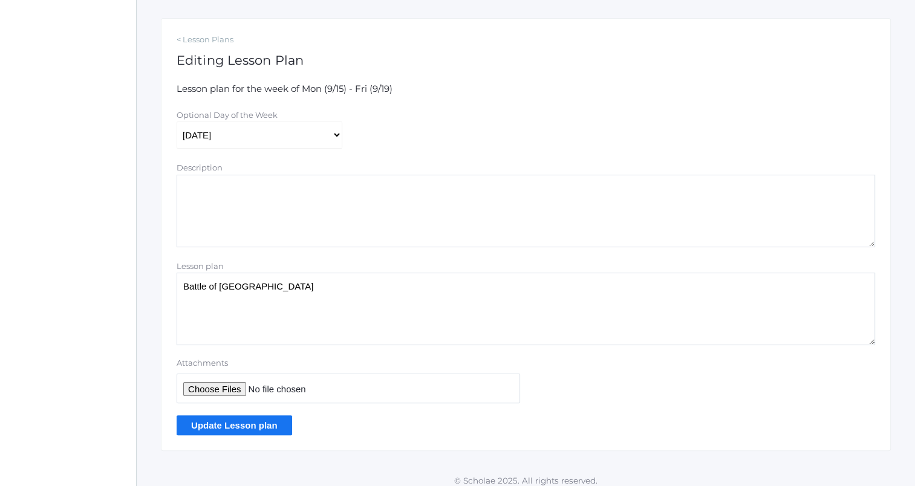
click at [393, 302] on textarea "Battle of [GEOGRAPHIC_DATA]" at bounding box center [526, 309] width 699 height 73
type textarea "OA (no grammar): [DATE] reading Battle of [GEOGRAPHIC_DATA]"
click at [256, 423] on input "Update Lesson plan" at bounding box center [235, 426] width 116 height 20
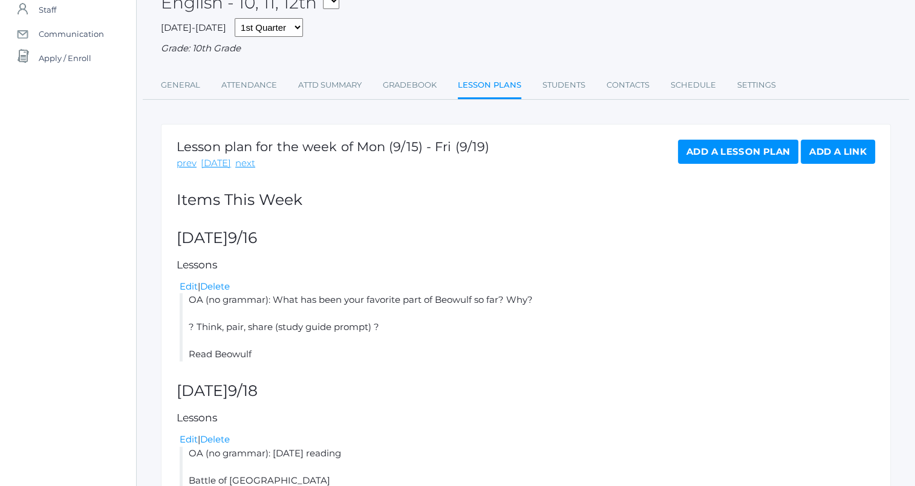
scroll to position [181, 0]
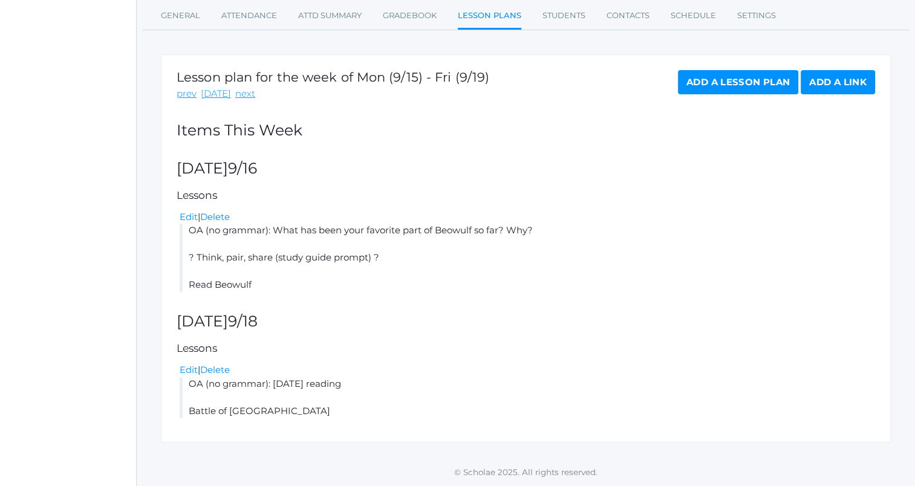
click at [711, 75] on link "Add a Lesson Plan" at bounding box center [738, 82] width 120 height 24
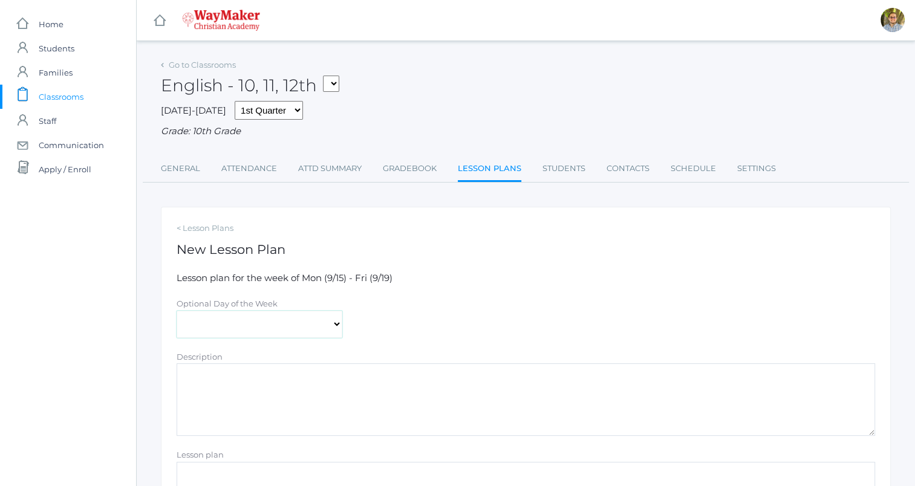
click at [329, 319] on select "[DATE] [DATE] [DATE] [DATE] [DATE]" at bounding box center [260, 324] width 166 height 27
select select "2025-09-17"
click at [177, 311] on select "[DATE] [DATE] [DATE] [DATE] [DATE]" at bounding box center [260, 324] width 166 height 27
click at [360, 394] on textarea "Description" at bounding box center [526, 400] width 699 height 73
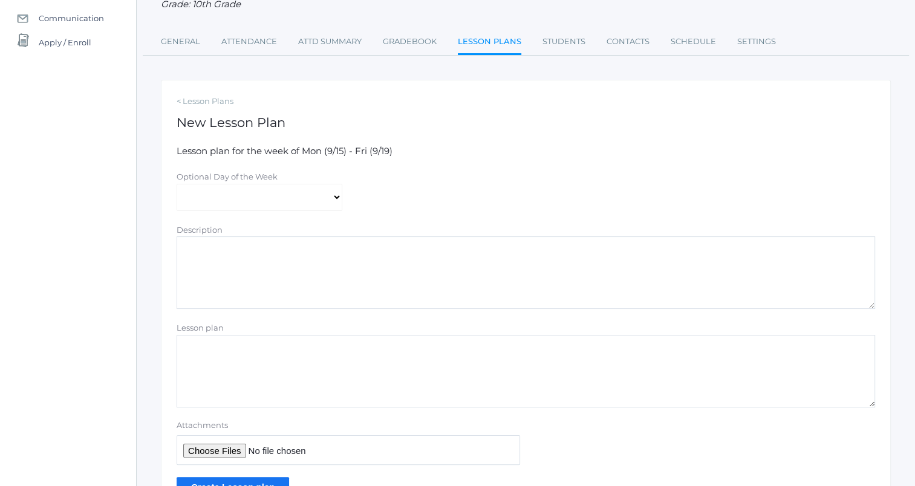
scroll to position [128, 0]
click at [348, 374] on textarea "Lesson plan" at bounding box center [526, 371] width 699 height 73
type textarea "OA (grammar): yesterday's reading Read Beowulf ? Group Bible parallel ?"
click at [225, 479] on input "Create Lesson plan" at bounding box center [233, 487] width 113 height 20
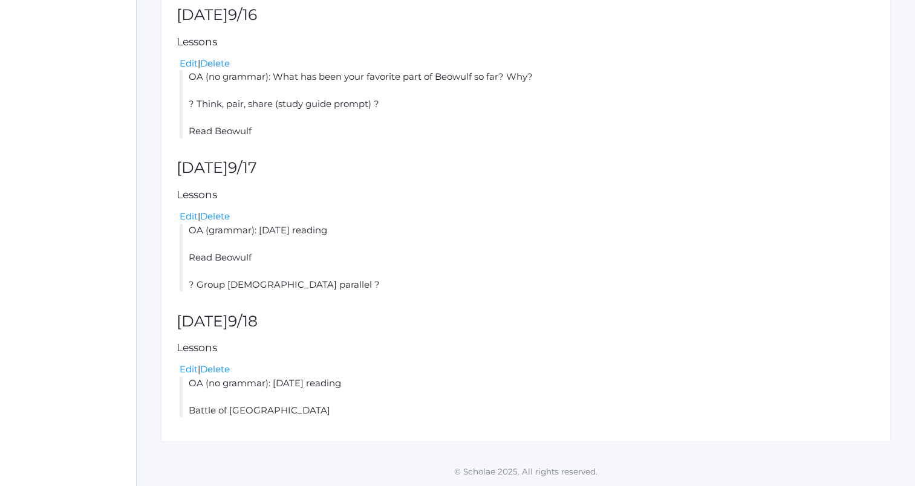
scroll to position [194, 0]
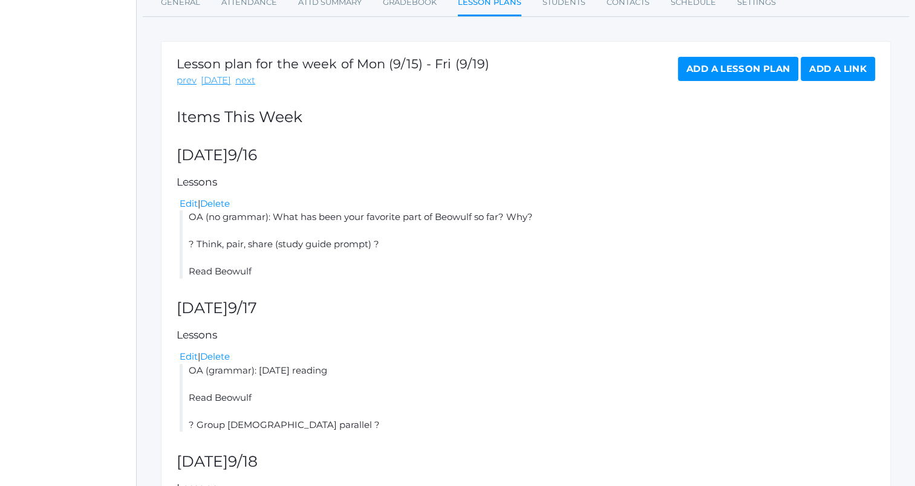
click at [699, 68] on link "Add a Lesson Plan" at bounding box center [738, 69] width 120 height 24
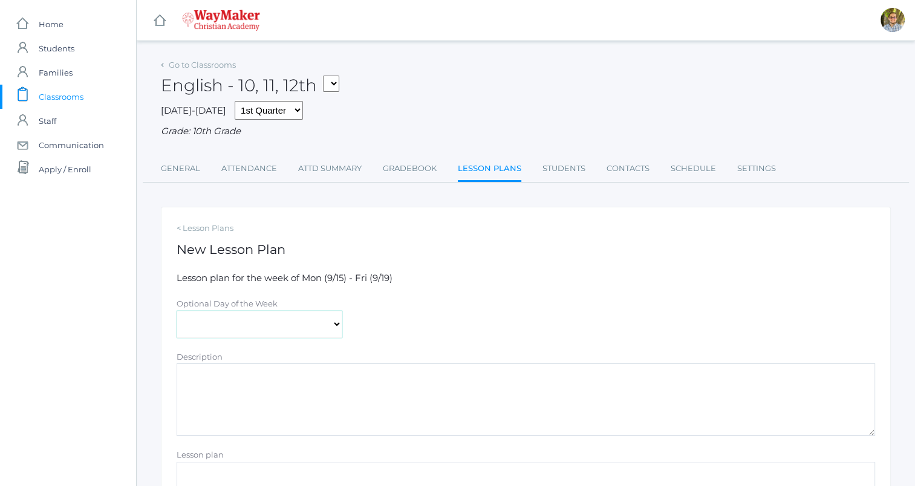
click at [263, 320] on select "[DATE] [DATE] [DATE] [DATE] [DATE]" at bounding box center [260, 324] width 166 height 27
select select "[DATE]"
click at [177, 311] on select "[DATE] [DATE] [DATE] [DATE] [DATE]" at bounding box center [260, 324] width 166 height 27
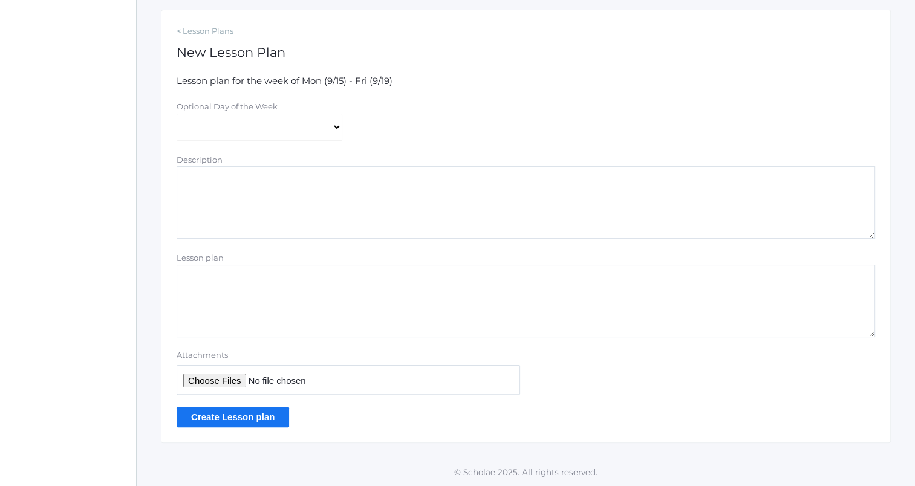
click at [337, 310] on textarea "Lesson plan" at bounding box center [526, 301] width 699 height 73
type textarea "G"
type textarea "OA (grammar): [DATE] reading Read Beowulf"
click at [270, 423] on input "Create Lesson plan" at bounding box center [233, 417] width 113 height 20
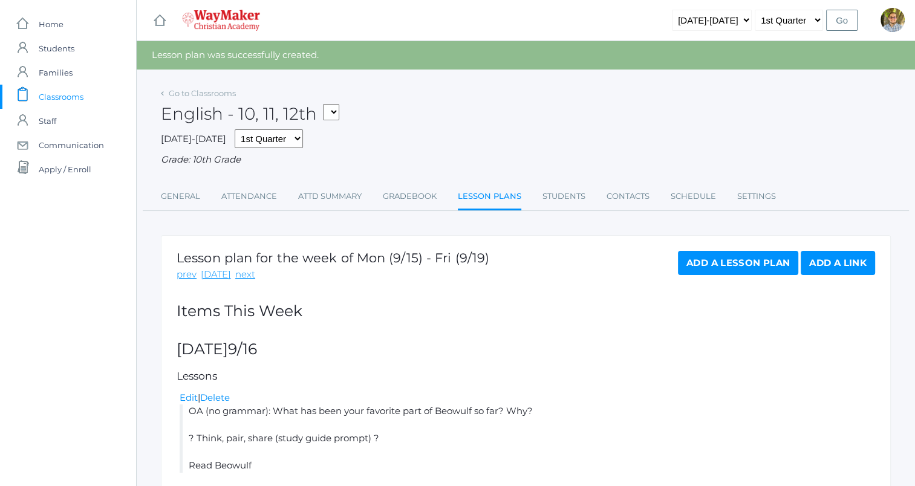
click at [56, 99] on span "Classrooms" at bounding box center [61, 97] width 45 height 24
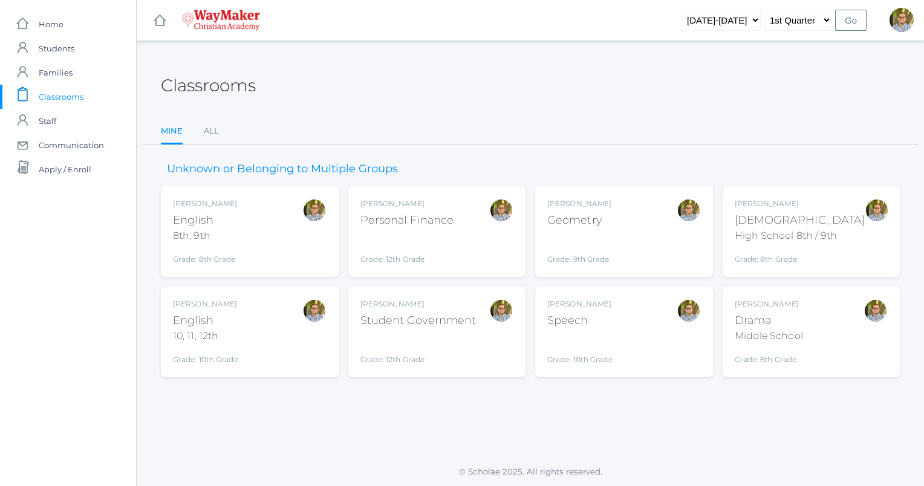
click at [261, 237] on div "Kylen Braileanu English 8th, 9th Grade: 8th Grade 08ENGLISH" at bounding box center [250, 231] width 154 height 67
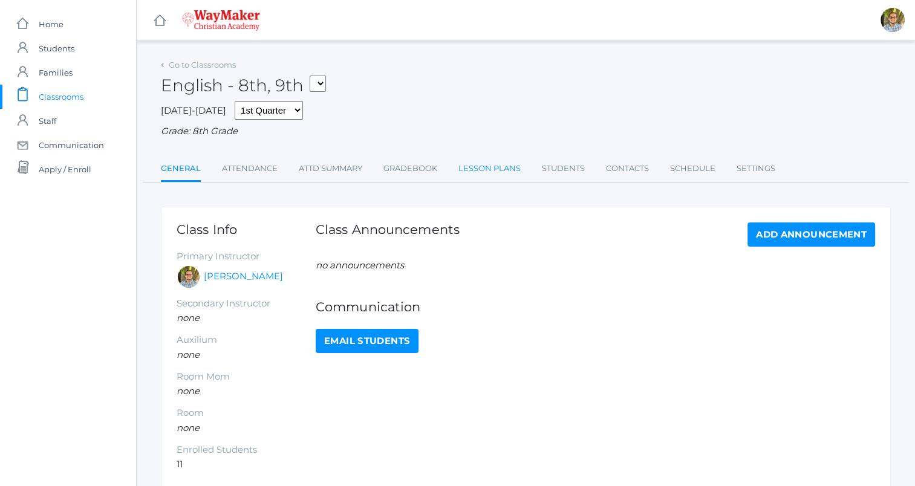
click at [496, 175] on link "Lesson Plans" at bounding box center [490, 169] width 62 height 24
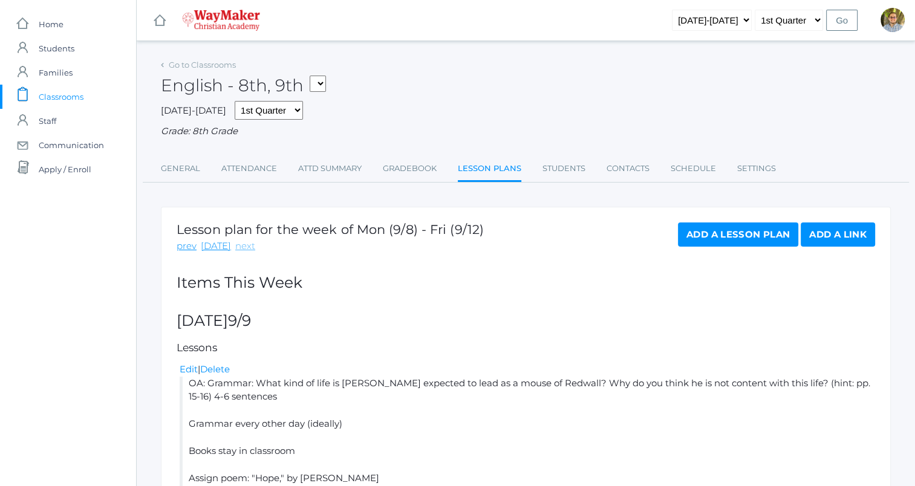
click at [240, 247] on link "next" at bounding box center [245, 247] width 20 height 14
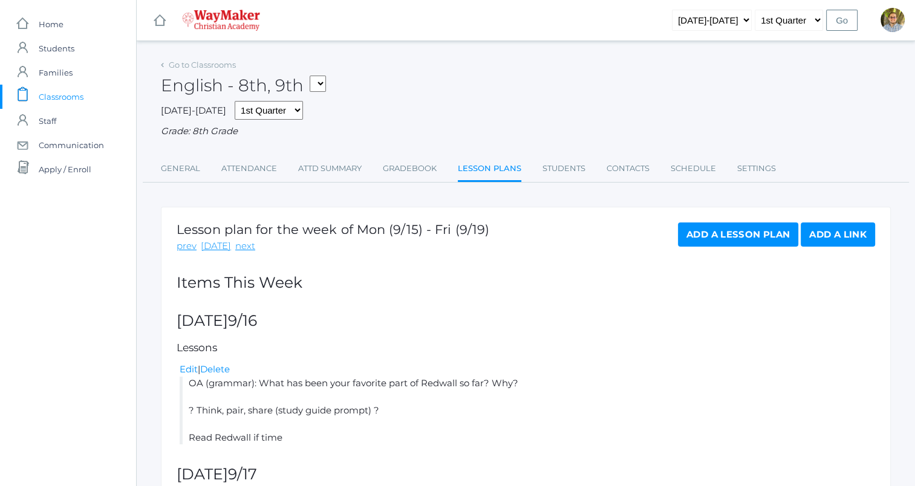
click at [240, 247] on link "next" at bounding box center [245, 247] width 20 height 14
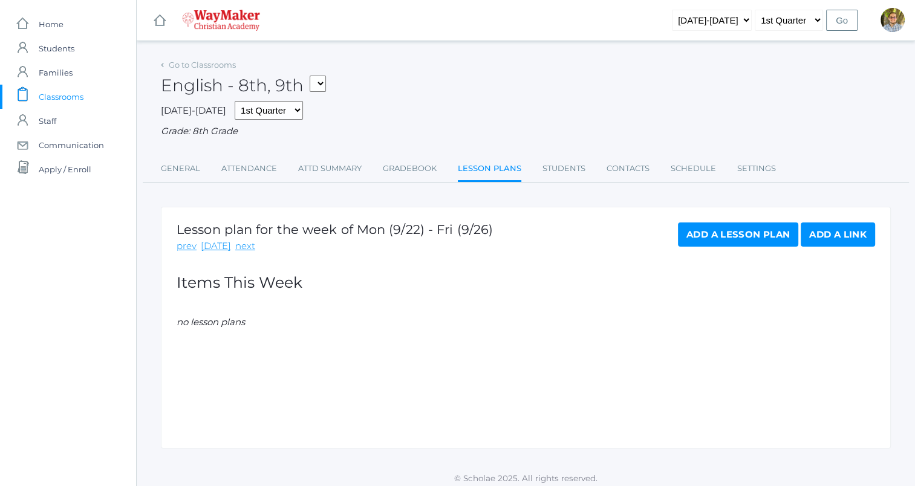
scroll to position [7, 0]
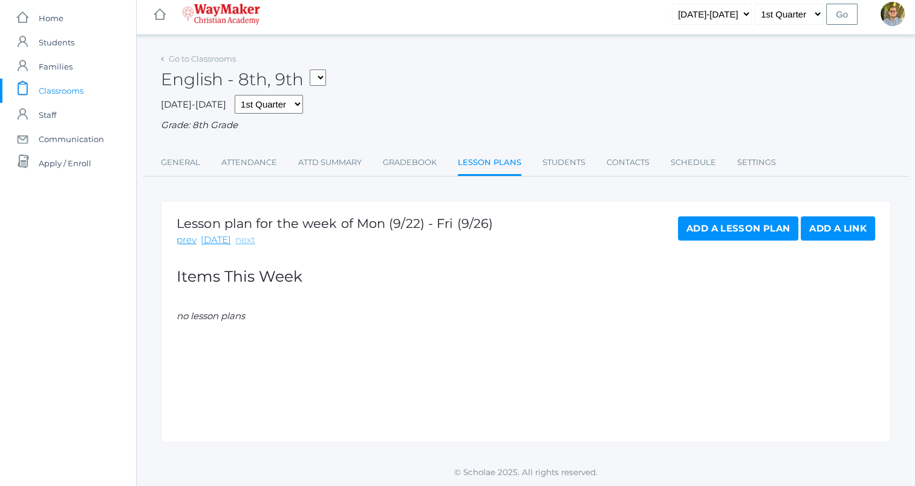
click at [235, 235] on link "next" at bounding box center [245, 241] width 20 height 14
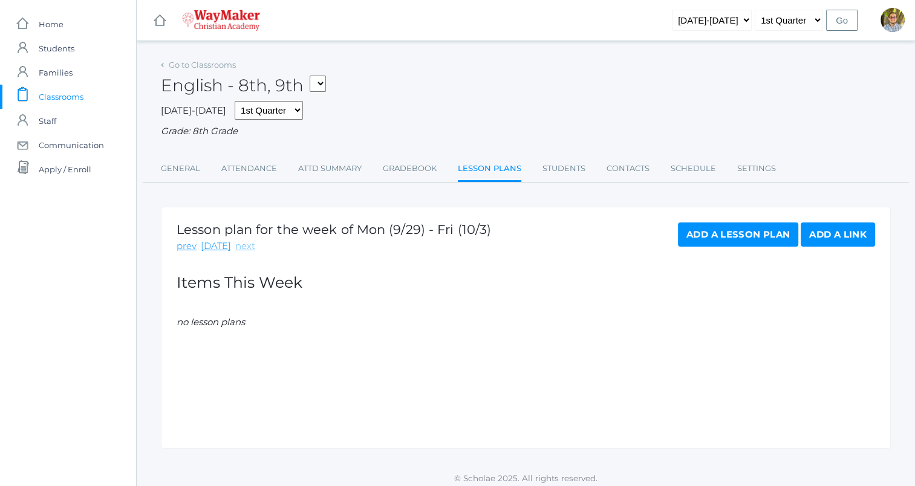
click at [240, 249] on link "next" at bounding box center [245, 247] width 20 height 14
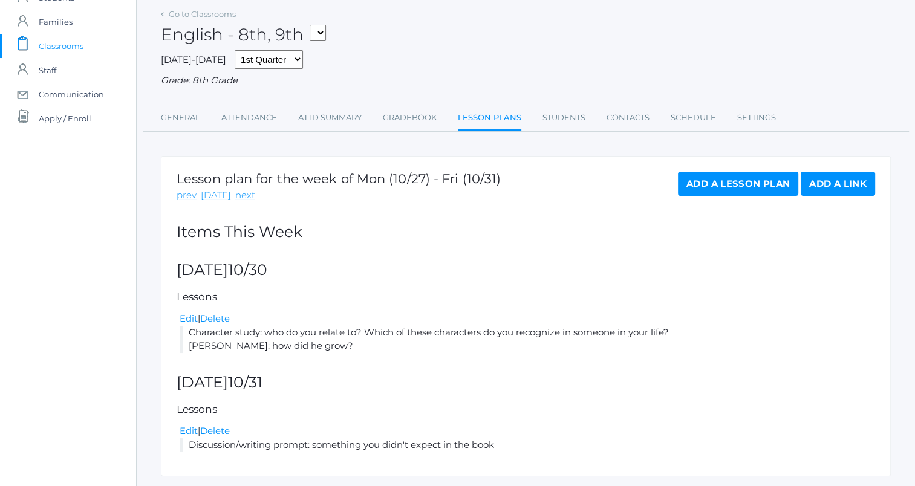
scroll to position [85, 0]
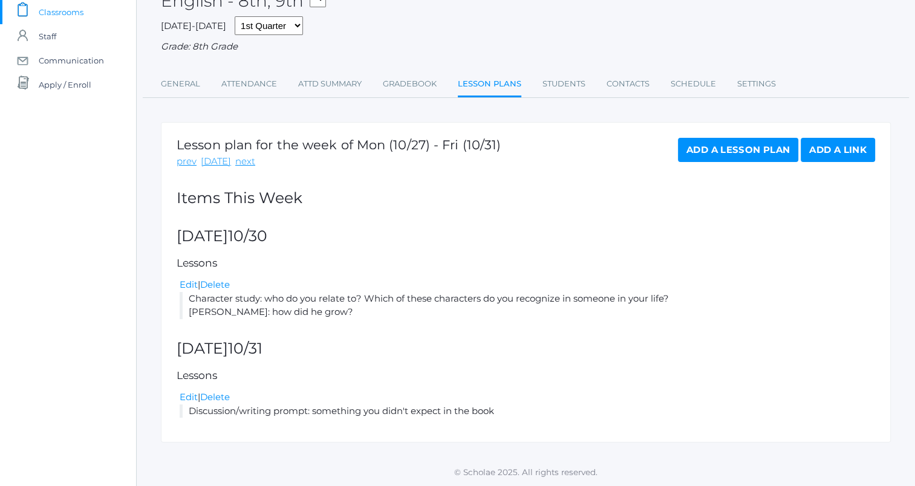
click at [718, 154] on link "Add a Lesson Plan" at bounding box center [738, 150] width 120 height 24
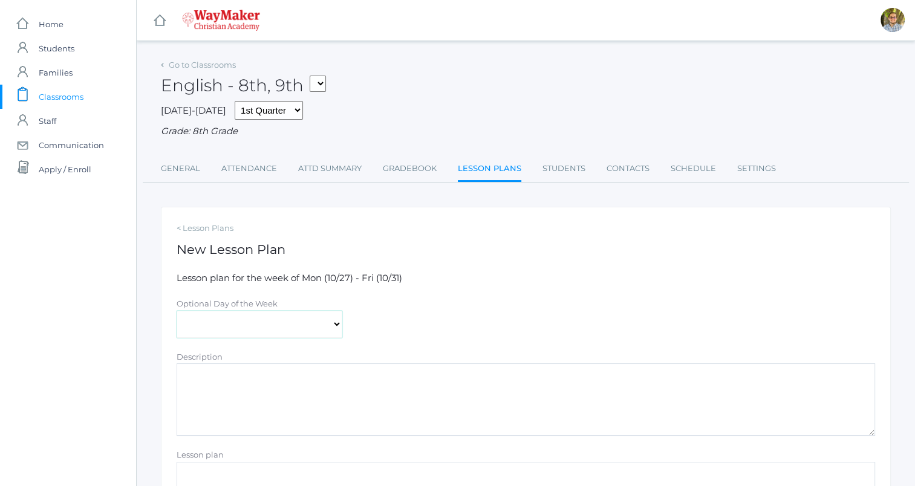
click at [237, 319] on select "[DATE] [DATE] [DATE] [DATE] [DATE]" at bounding box center [260, 324] width 166 height 27
select select "[DATE]"
click at [177, 311] on select "[DATE] [DATE] [DATE] [DATE] [DATE]" at bounding box center [260, 324] width 166 height 27
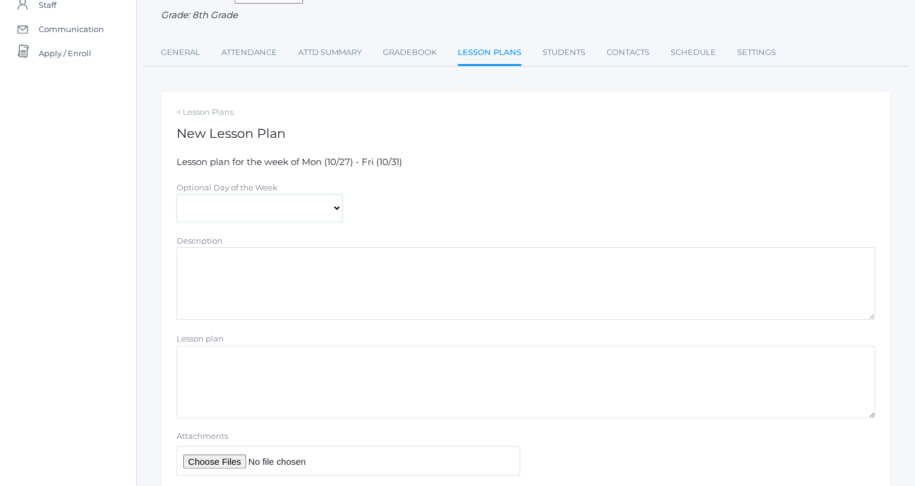
scroll to position [119, 0]
click at [267, 399] on textarea "Lesson plan" at bounding box center [526, 380] width 699 height 73
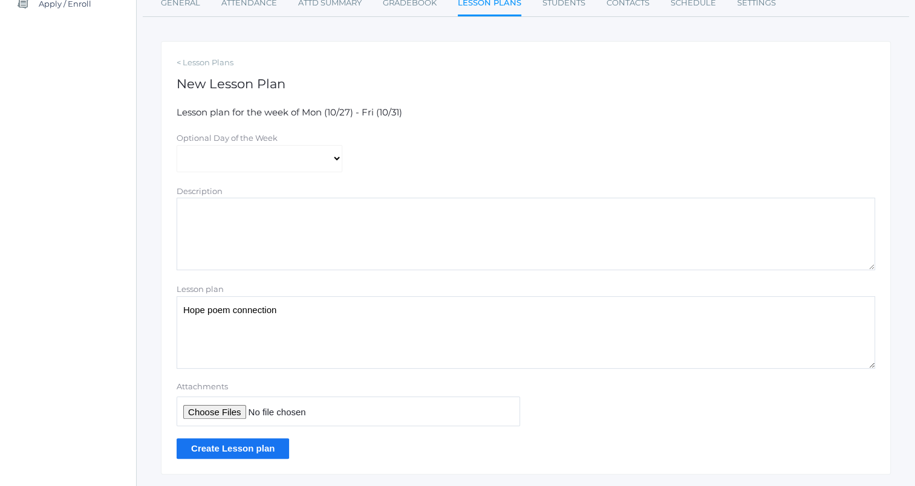
scroll to position [197, 0]
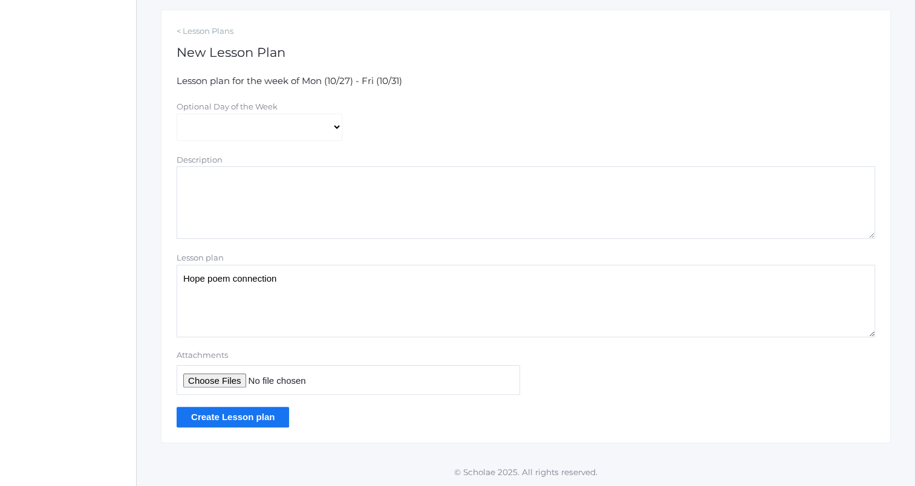
type textarea "Hope poem connection"
click at [259, 413] on input "Create Lesson plan" at bounding box center [233, 417] width 113 height 20
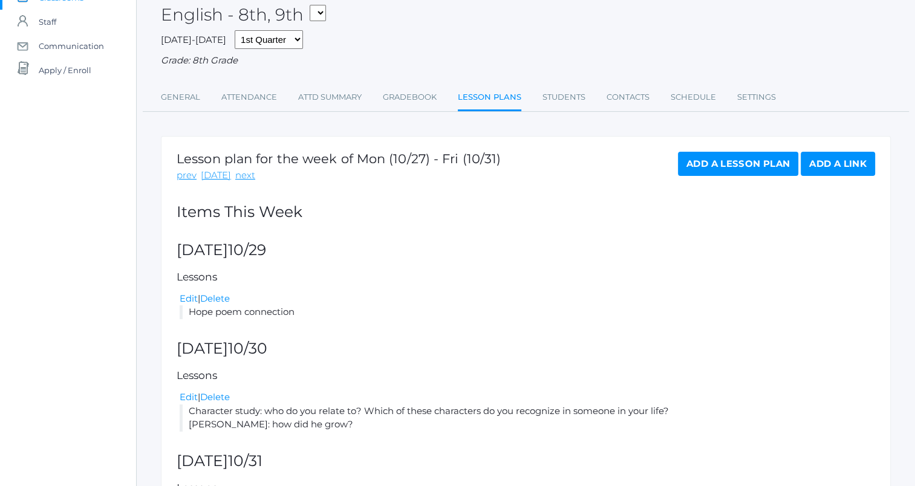
scroll to position [100, 0]
click at [189, 298] on link "Edit" at bounding box center [189, 297] width 18 height 11
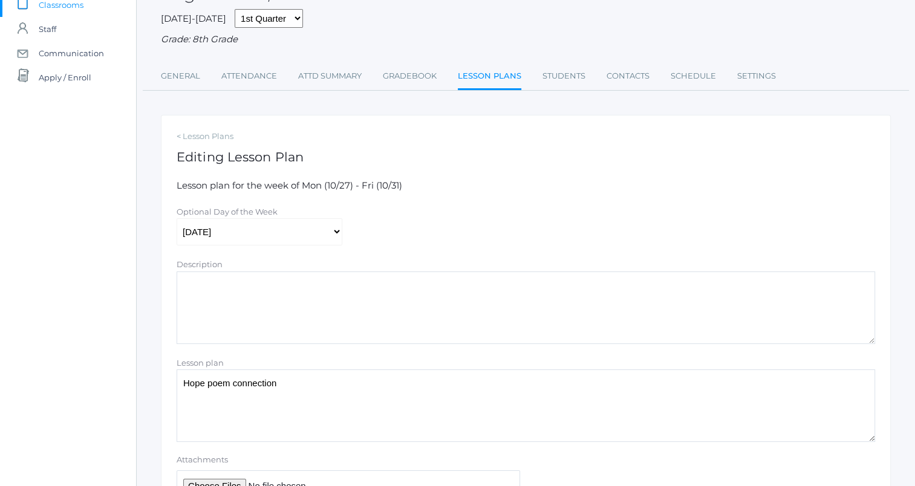
scroll to position [99, 0]
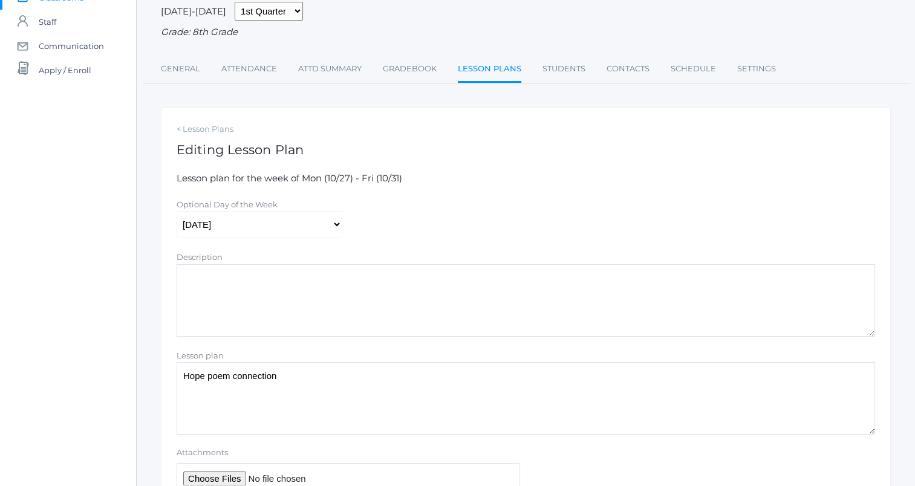
click at [232, 379] on textarea "Hope poem connection" at bounding box center [526, 398] width 699 height 73
type textarea "n"
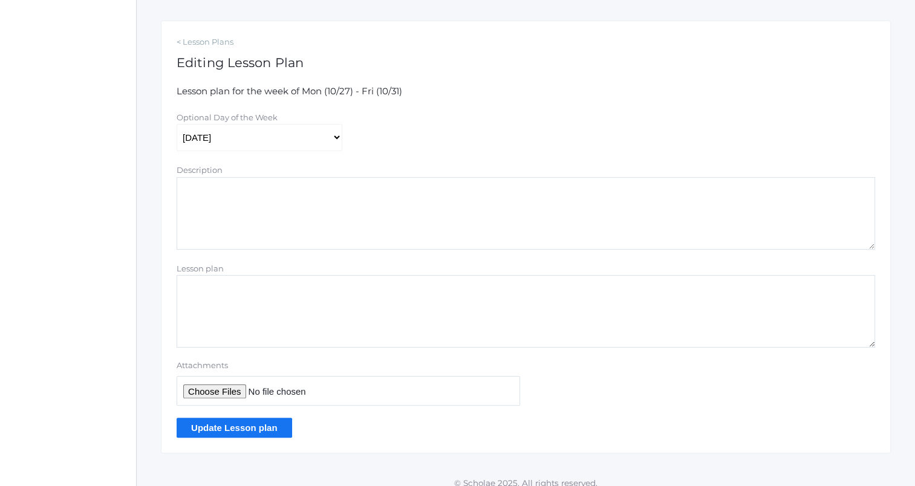
scroll to position [197, 0]
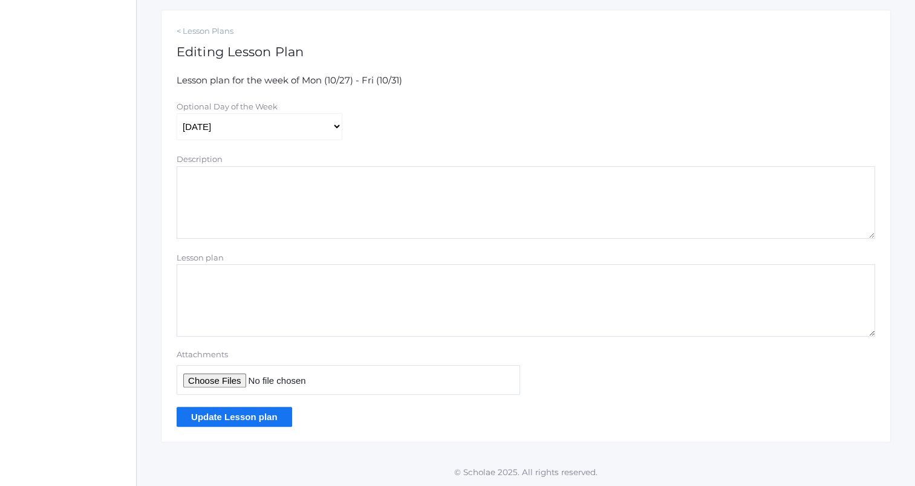
click at [270, 416] on input "Update Lesson plan" at bounding box center [235, 417] width 116 height 20
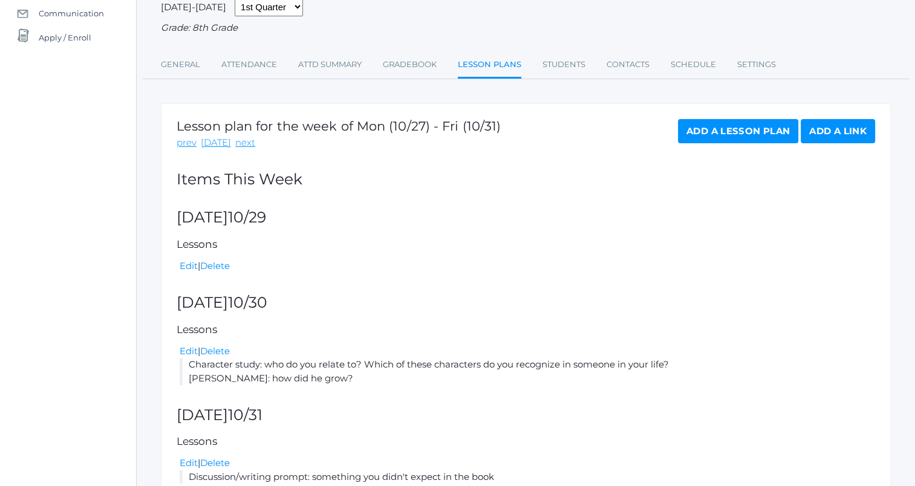
scroll to position [160, 0]
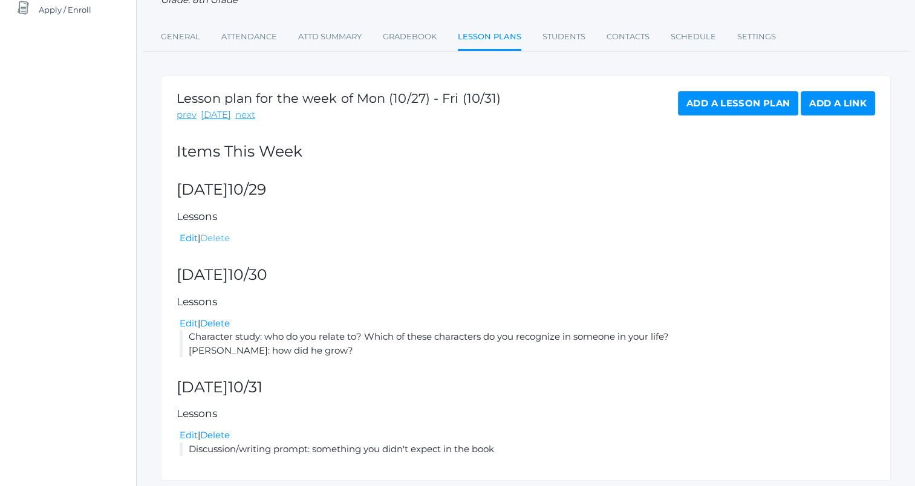
click at [218, 241] on link "Delete" at bounding box center [215, 237] width 30 height 11
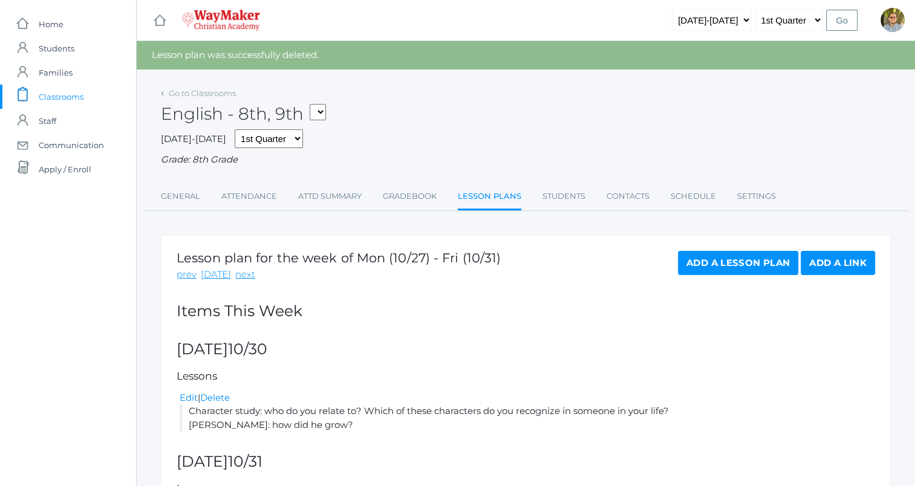
scroll to position [114, 0]
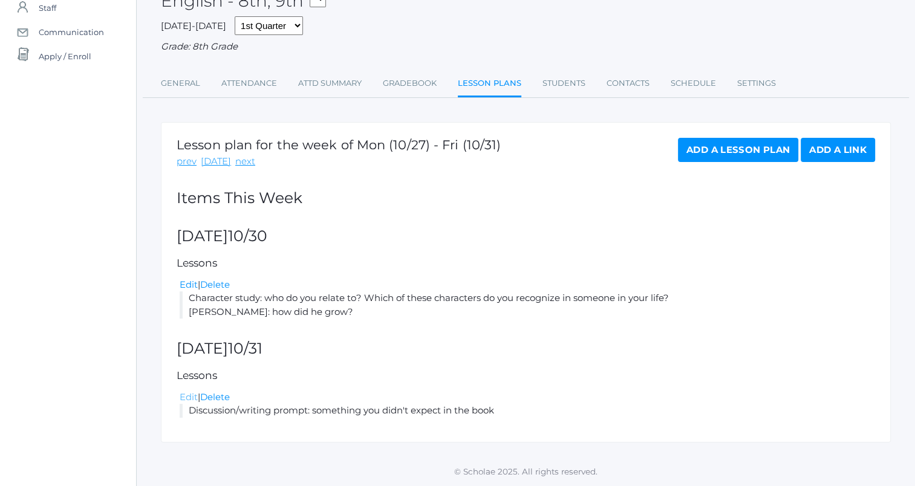
click at [191, 400] on link "Edit" at bounding box center [189, 396] width 18 height 11
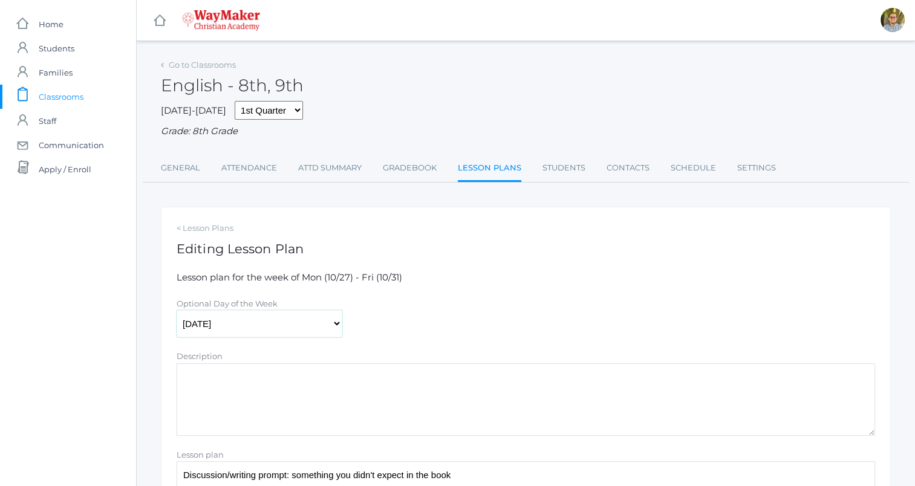
click at [250, 329] on select "[DATE] [DATE] [DATE] [DATE] [DATE]" at bounding box center [260, 323] width 166 height 27
select select "[DATE]"
click at [177, 311] on select "Monday Tuesday Wednesday Thursday Friday" at bounding box center [260, 323] width 166 height 27
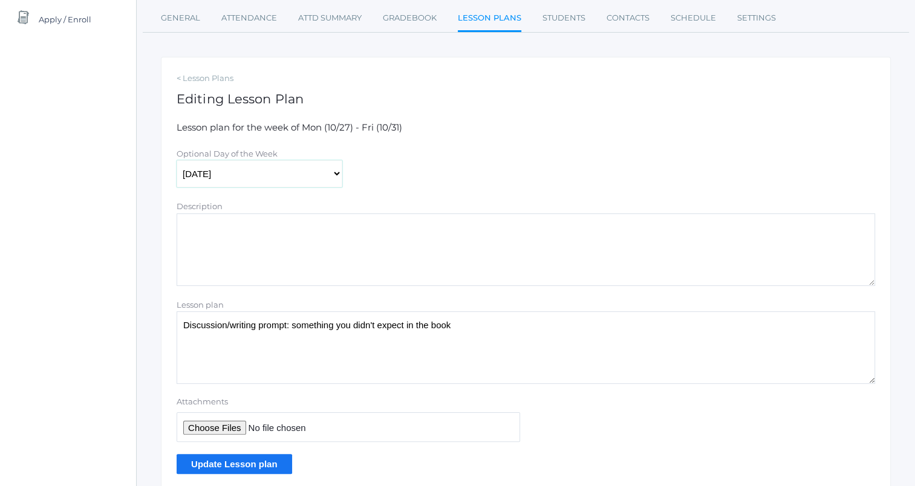
scroll to position [197, 0]
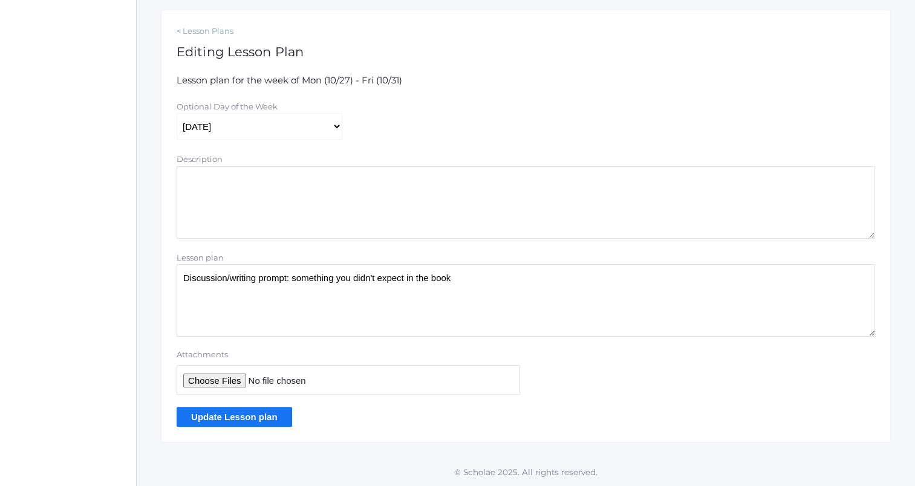
click at [257, 419] on input "Update Lesson plan" at bounding box center [235, 417] width 116 height 20
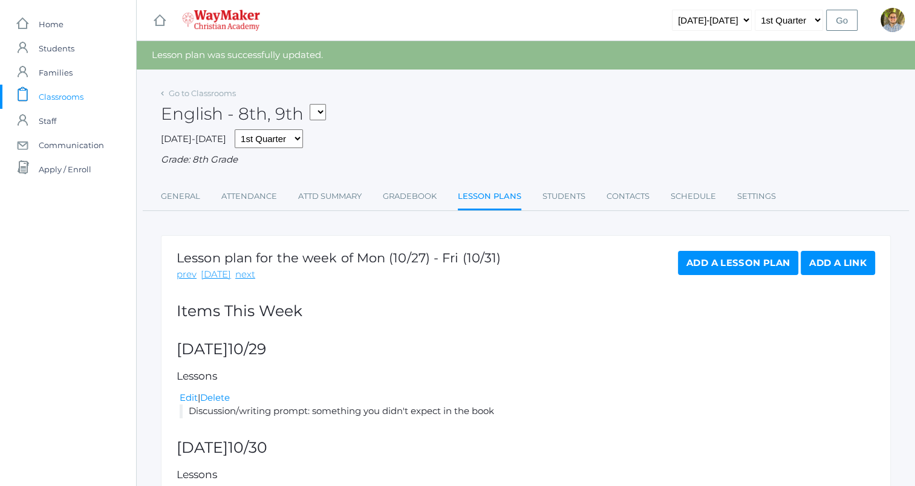
scroll to position [114, 0]
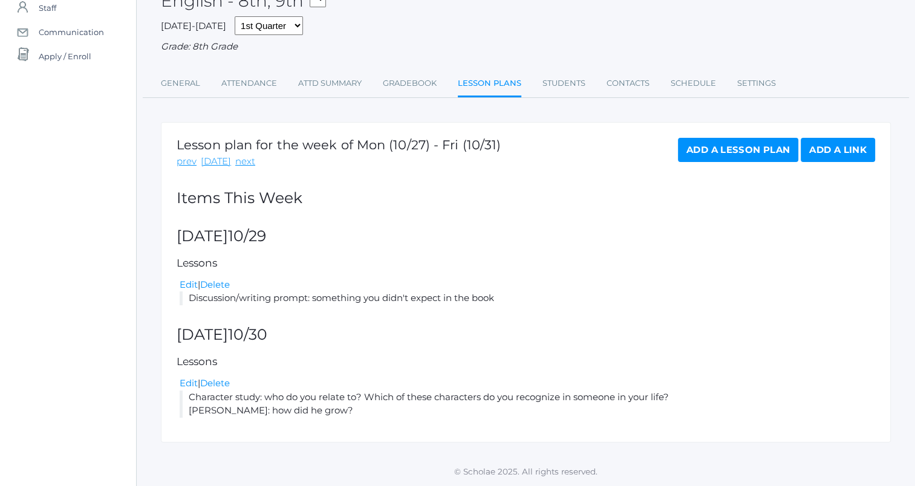
click at [738, 160] on link "Add a Lesson Plan" at bounding box center [738, 150] width 120 height 24
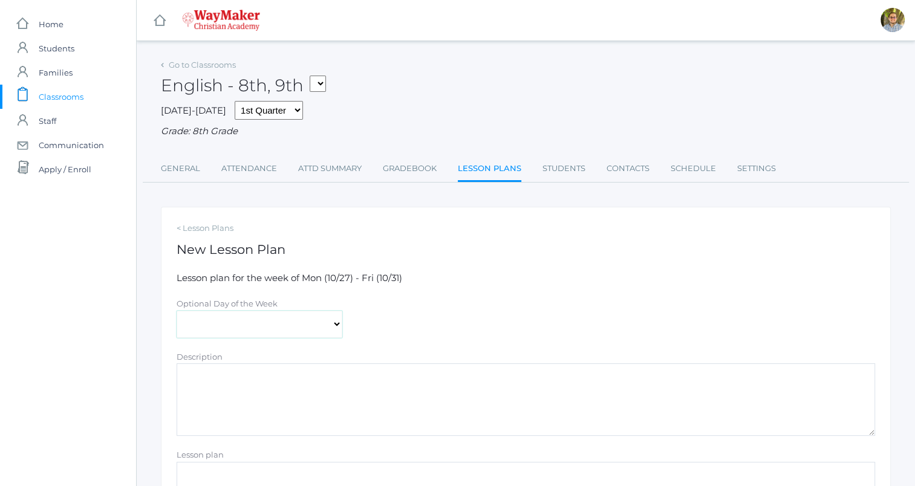
click at [322, 333] on select "[DATE] [DATE] [DATE] [DATE] [DATE]" at bounding box center [260, 324] width 166 height 27
select select "[DATE]"
click at [177, 311] on select "[DATE] [DATE] [DATE] [DATE] [DATE]" at bounding box center [260, 324] width 166 height 27
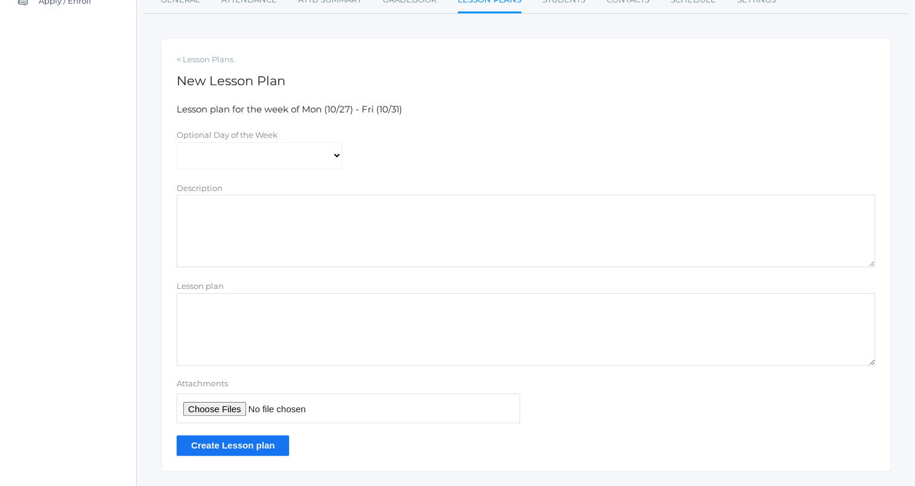
scroll to position [197, 0]
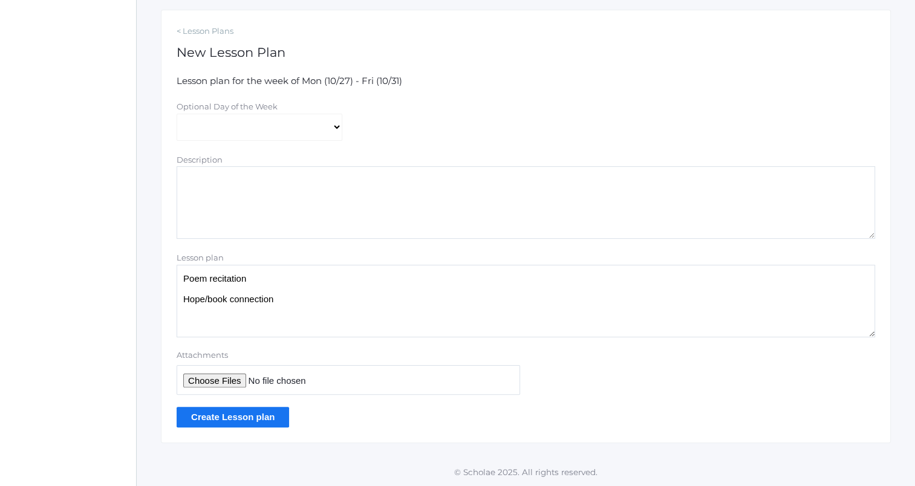
type textarea "Poem recitation Hope/book connection"
click at [249, 411] on input "Create Lesson plan" at bounding box center [233, 417] width 113 height 20
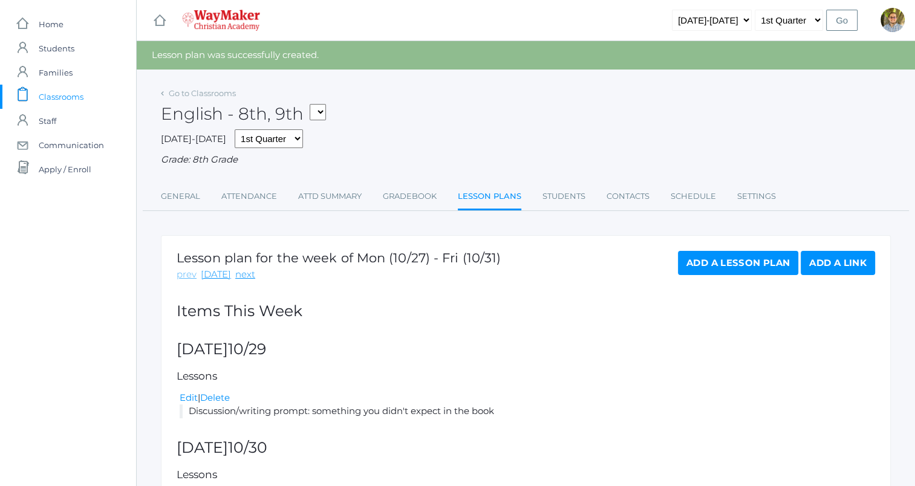
click at [187, 273] on link "prev" at bounding box center [187, 275] width 20 height 14
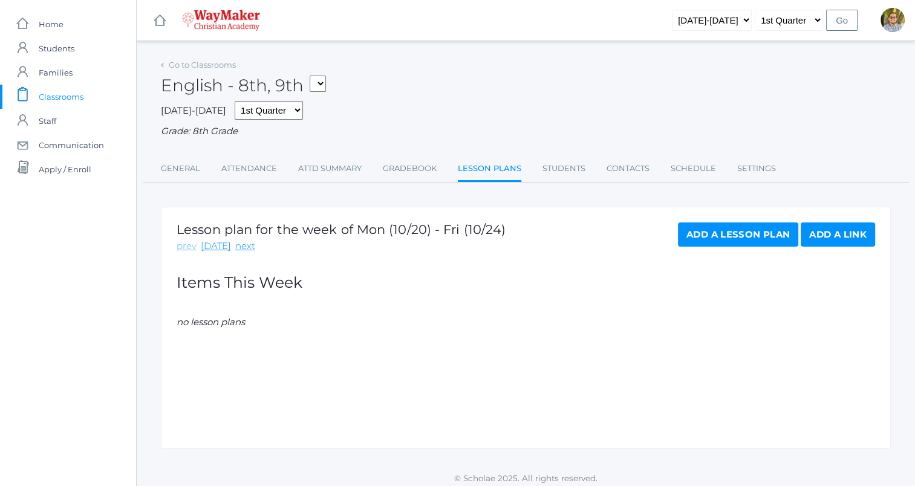
click at [186, 251] on link "prev" at bounding box center [187, 247] width 20 height 14
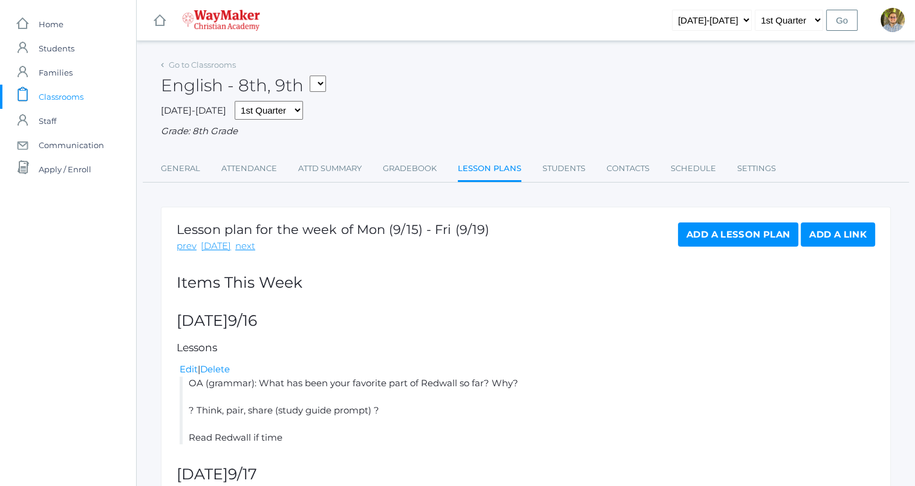
click at [186, 251] on link "prev" at bounding box center [187, 247] width 20 height 14
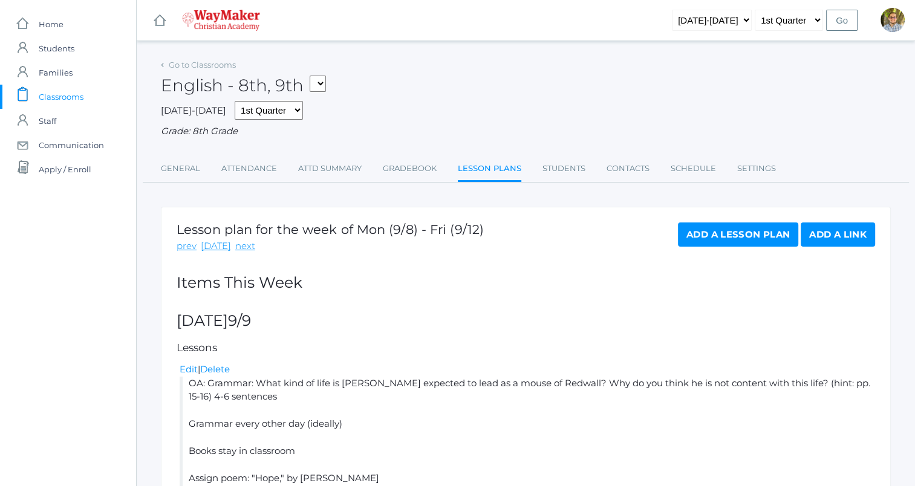
click at [68, 97] on span "Classrooms" at bounding box center [61, 97] width 45 height 24
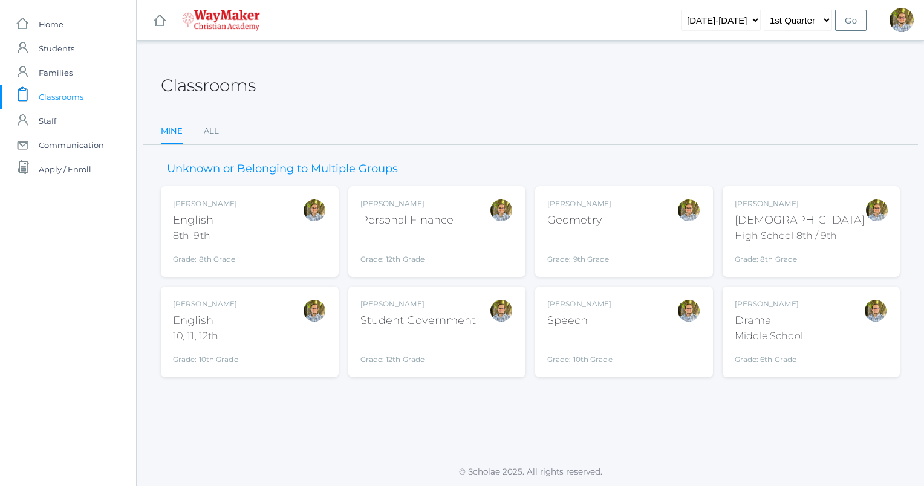
click at [267, 334] on div "Kylen Braileanu English 10, 11, 12th Grade: 10th Grade HSENGLISH" at bounding box center [250, 332] width 154 height 67
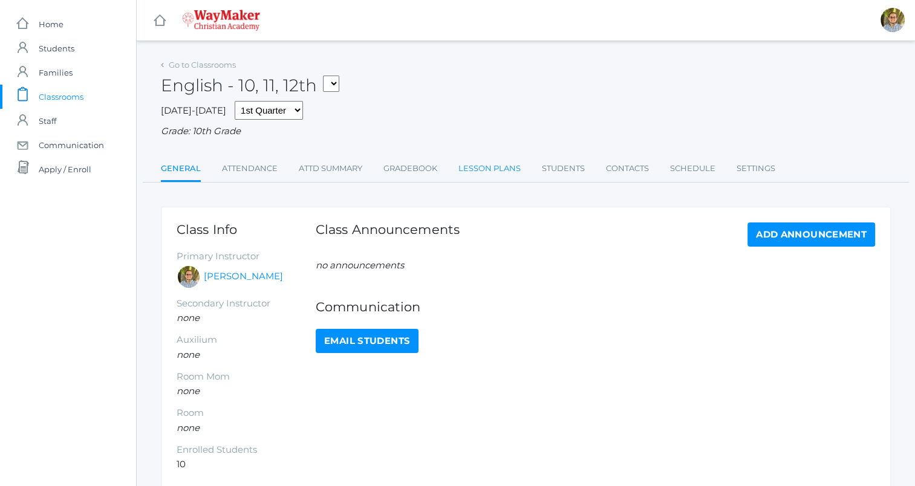
click at [502, 175] on link "Lesson Plans" at bounding box center [490, 169] width 62 height 24
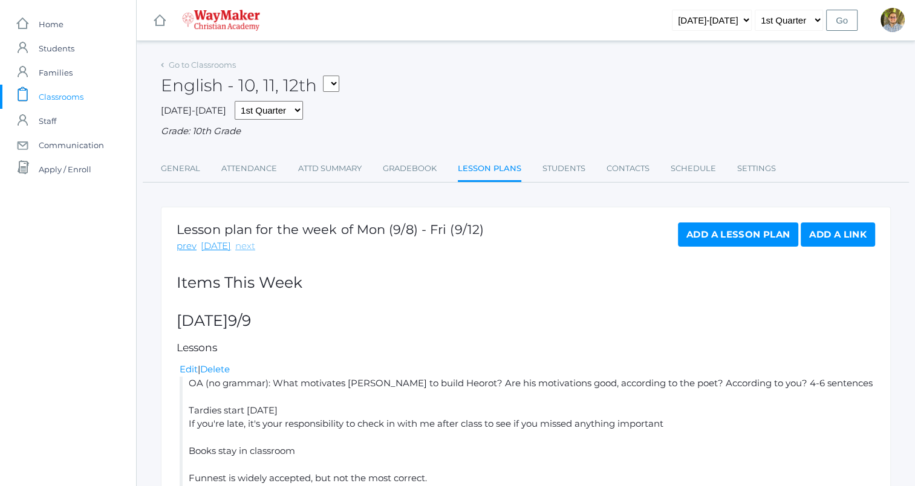
click at [244, 241] on link "next" at bounding box center [245, 247] width 20 height 14
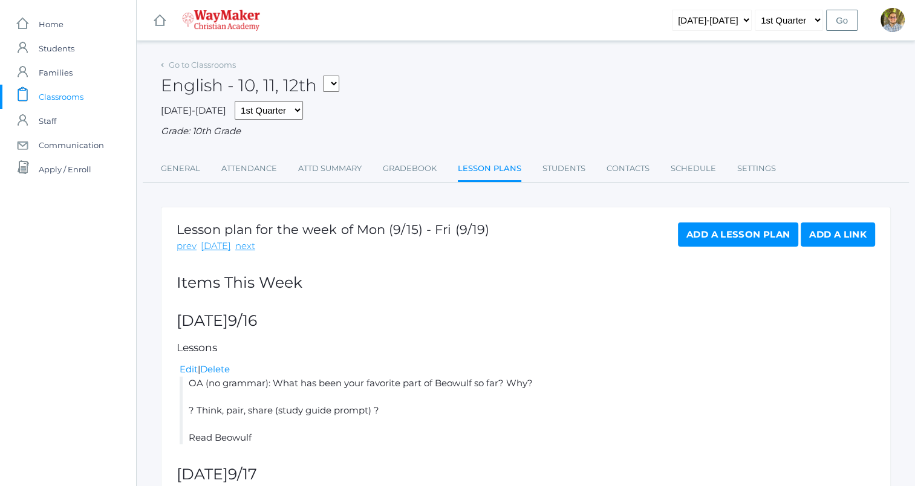
click at [244, 241] on link "next" at bounding box center [245, 247] width 20 height 14
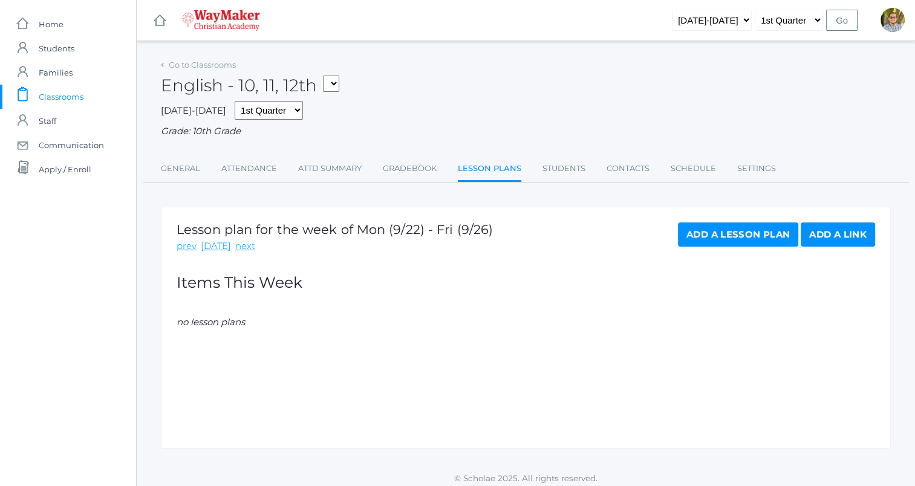
click at [244, 241] on link "next" at bounding box center [245, 247] width 20 height 14
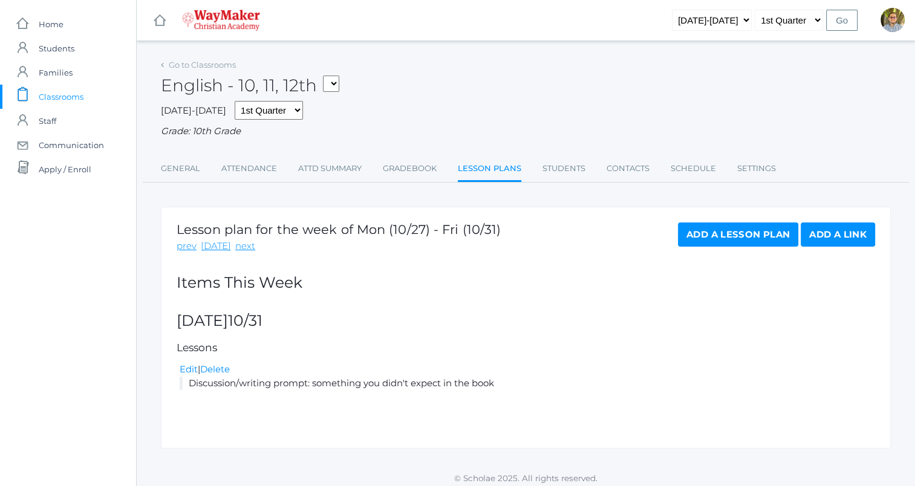
scroll to position [7, 0]
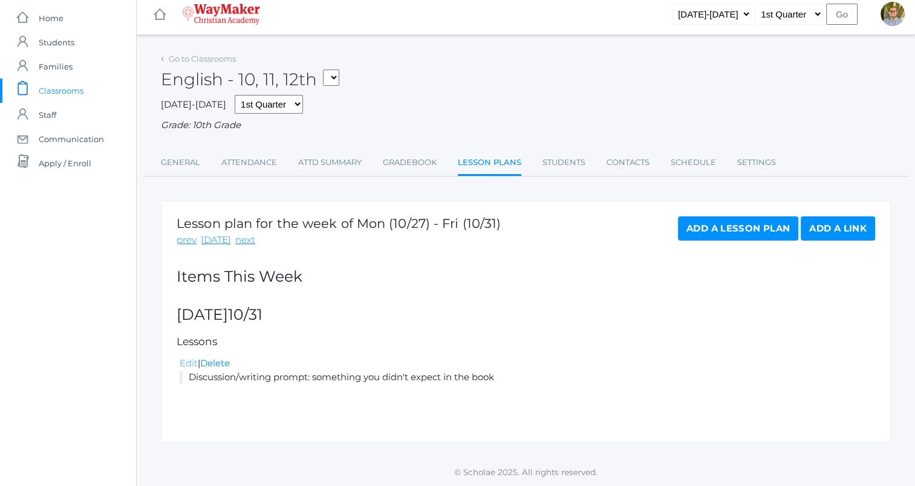
click at [194, 361] on link "Edit" at bounding box center [189, 363] width 18 height 11
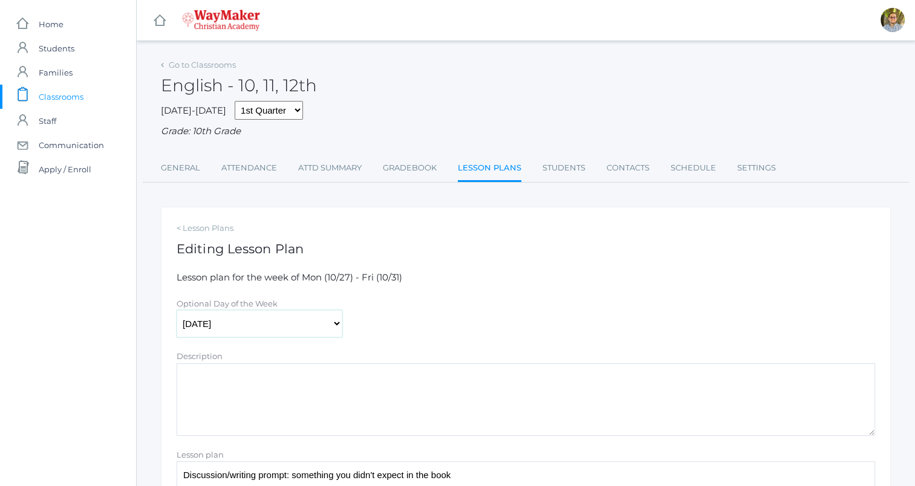
click at [302, 322] on select "[DATE] [DATE] [DATE] [DATE] [DATE]" at bounding box center [260, 323] width 166 height 27
select select "[DATE]"
click at [177, 311] on select "[DATE] [DATE] [DATE] [DATE] [DATE]" at bounding box center [260, 323] width 166 height 27
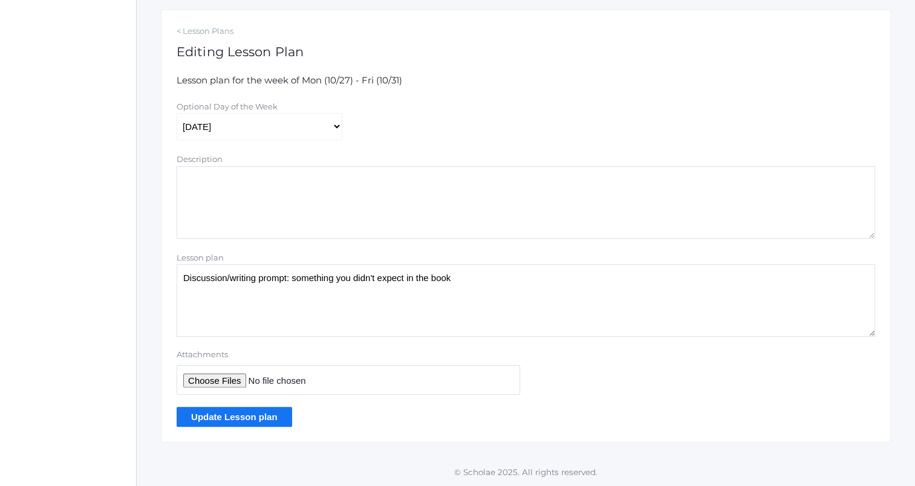
click at [244, 415] on input "Update Lesson plan" at bounding box center [235, 417] width 116 height 20
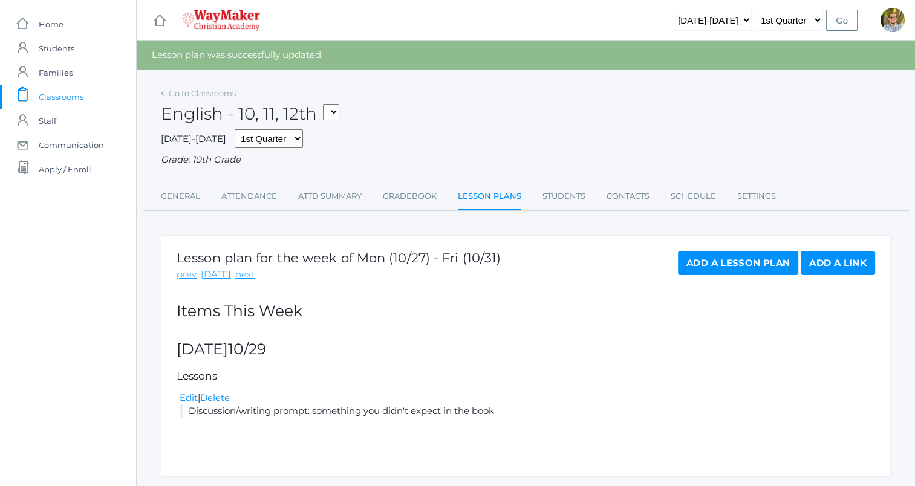
click at [745, 275] on link "Add a Lesson Plan" at bounding box center [738, 263] width 120 height 24
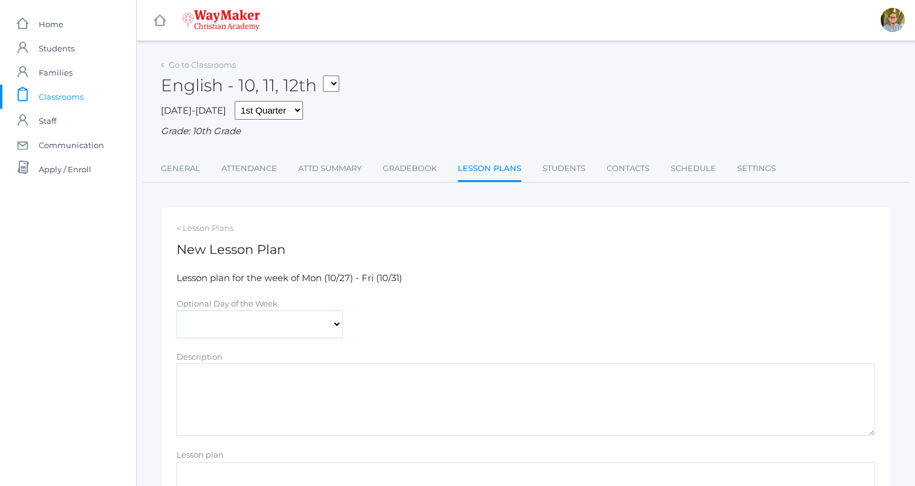
click at [326, 327] on select "[DATE] [DATE] [DATE] [DATE] [DATE]" at bounding box center [260, 324] width 166 height 27
select select "[DATE]"
click at [177, 311] on select "[DATE] [DATE] [DATE] [DATE] [DATE]" at bounding box center [260, 324] width 166 height 27
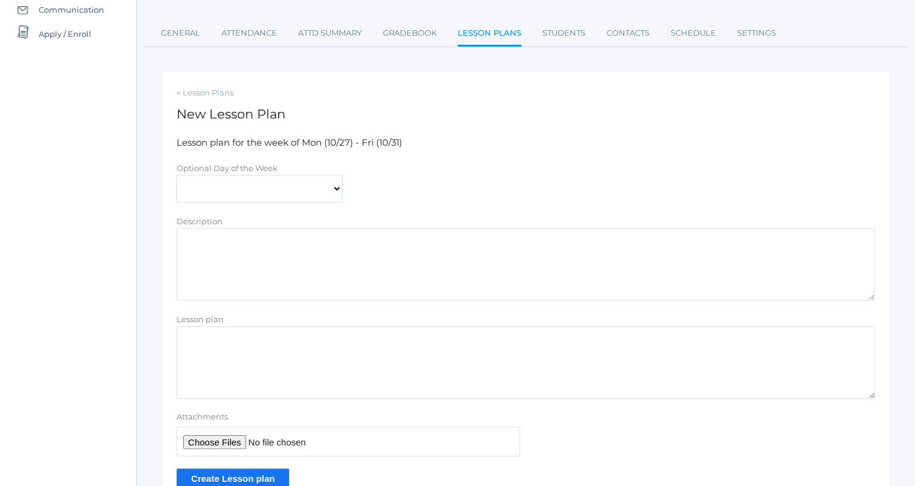
scroll to position [151, 0]
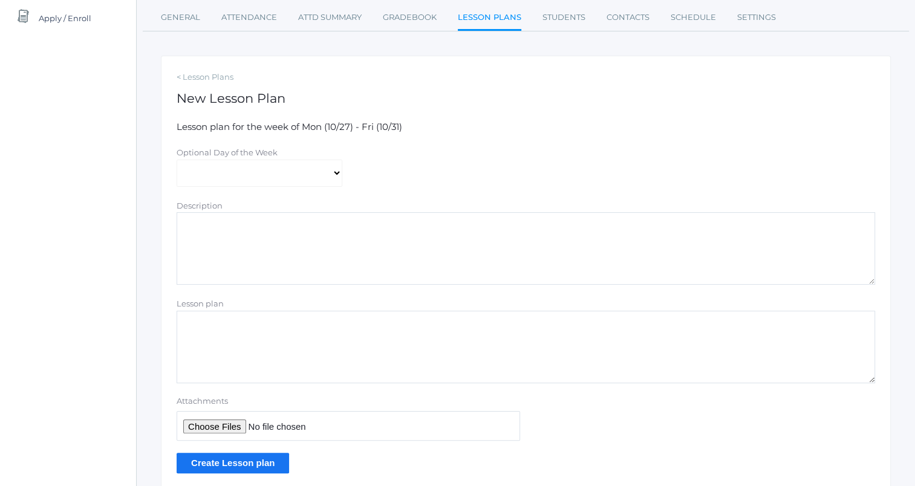
click at [437, 348] on textarea "Lesson plan" at bounding box center [526, 347] width 699 height 73
type textarea "Poem recitation Hope/book connection"
click at [245, 463] on input "Create Lesson plan" at bounding box center [233, 463] width 113 height 20
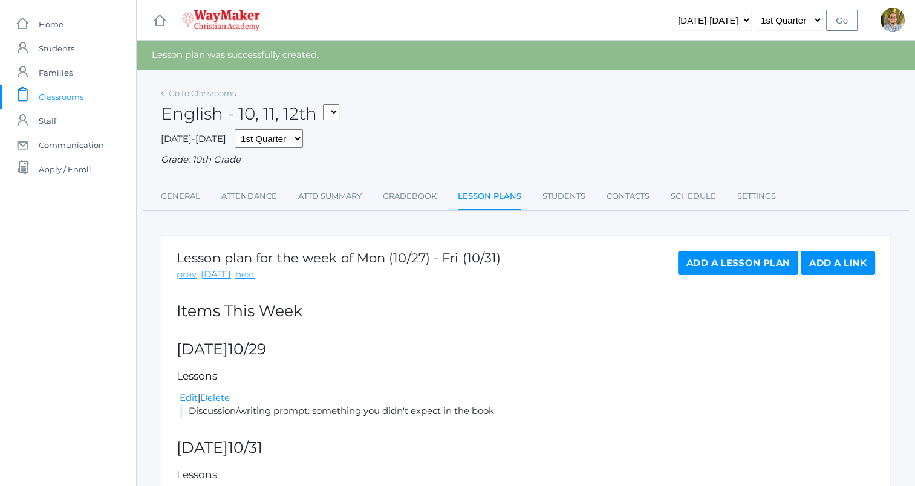
click at [188, 283] on div "Lesson plan for the week of Mon (10/27) - Fri (10/31) prev [DATE] next Add a Le…" at bounding box center [526, 402] width 730 height 335
click at [186, 276] on link "prev" at bounding box center [187, 275] width 20 height 14
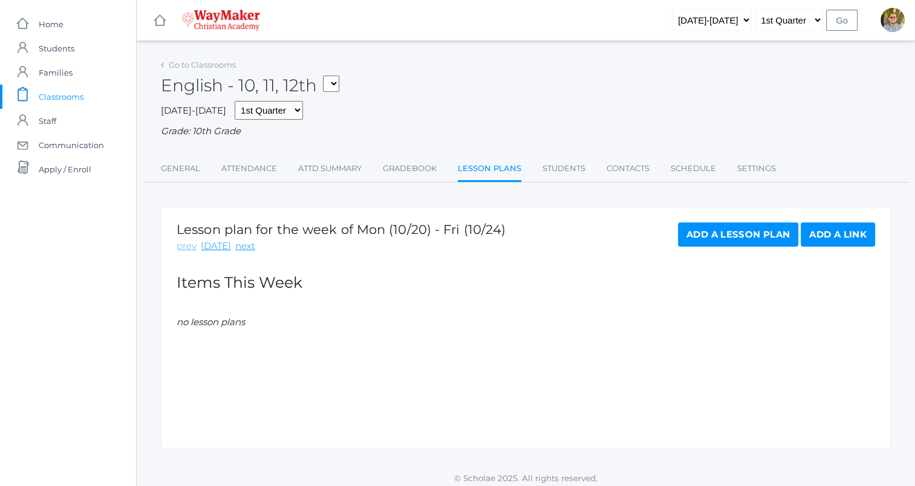
click at [180, 248] on link "prev" at bounding box center [187, 247] width 20 height 14
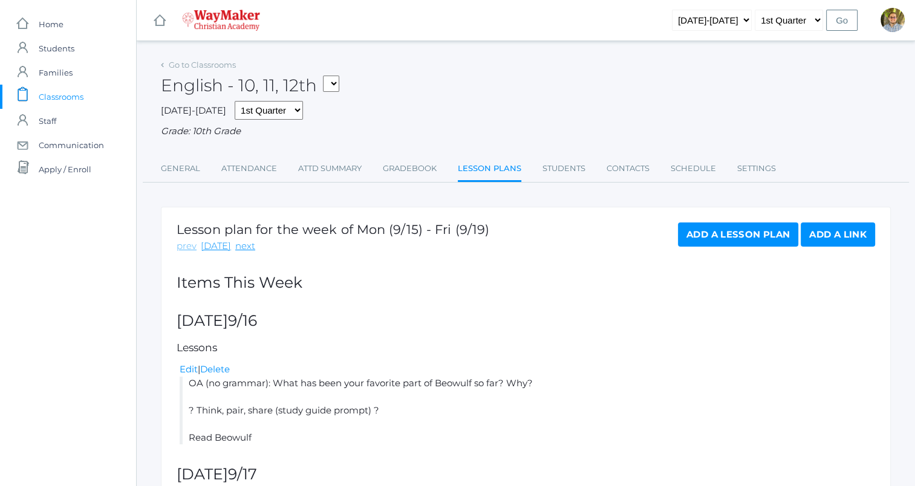
click at [181, 247] on link "prev" at bounding box center [187, 247] width 20 height 14
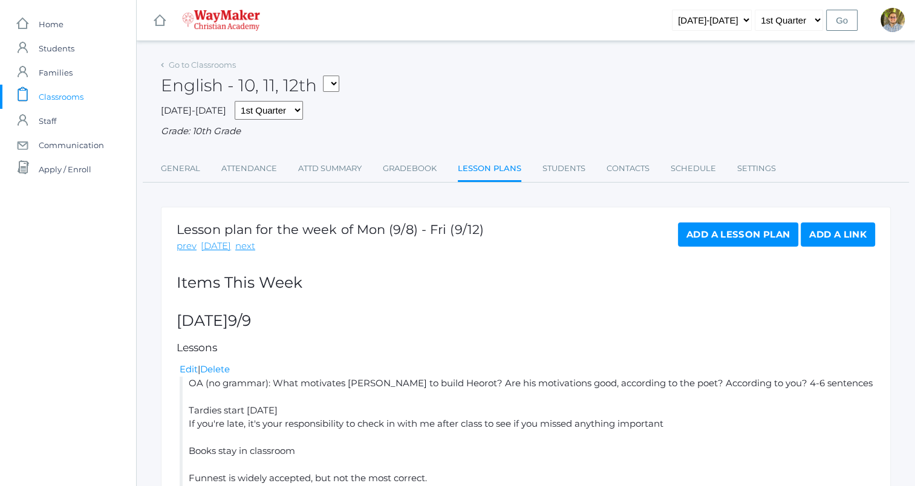
click at [56, 95] on span "Classrooms" at bounding box center [61, 97] width 45 height 24
